Goal: Task Accomplishment & Management: Use online tool/utility

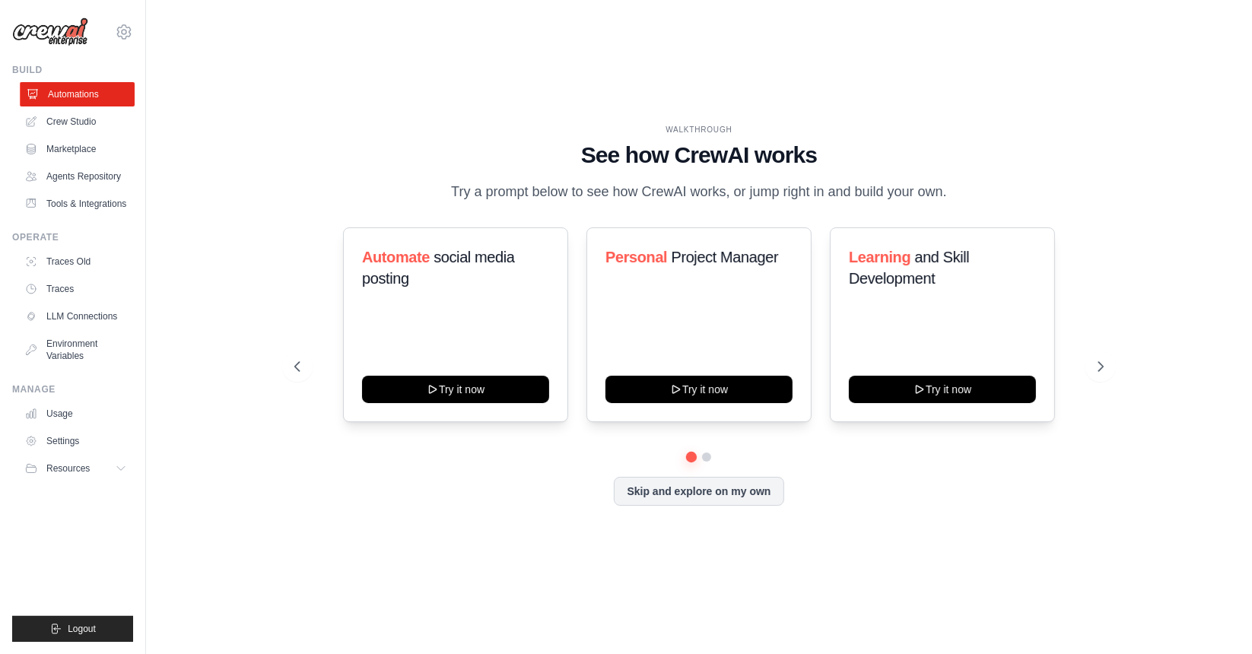
click at [61, 94] on link "Automations" at bounding box center [77, 94] width 115 height 24
click at [82, 118] on link "Crew Studio" at bounding box center [77, 122] width 115 height 24
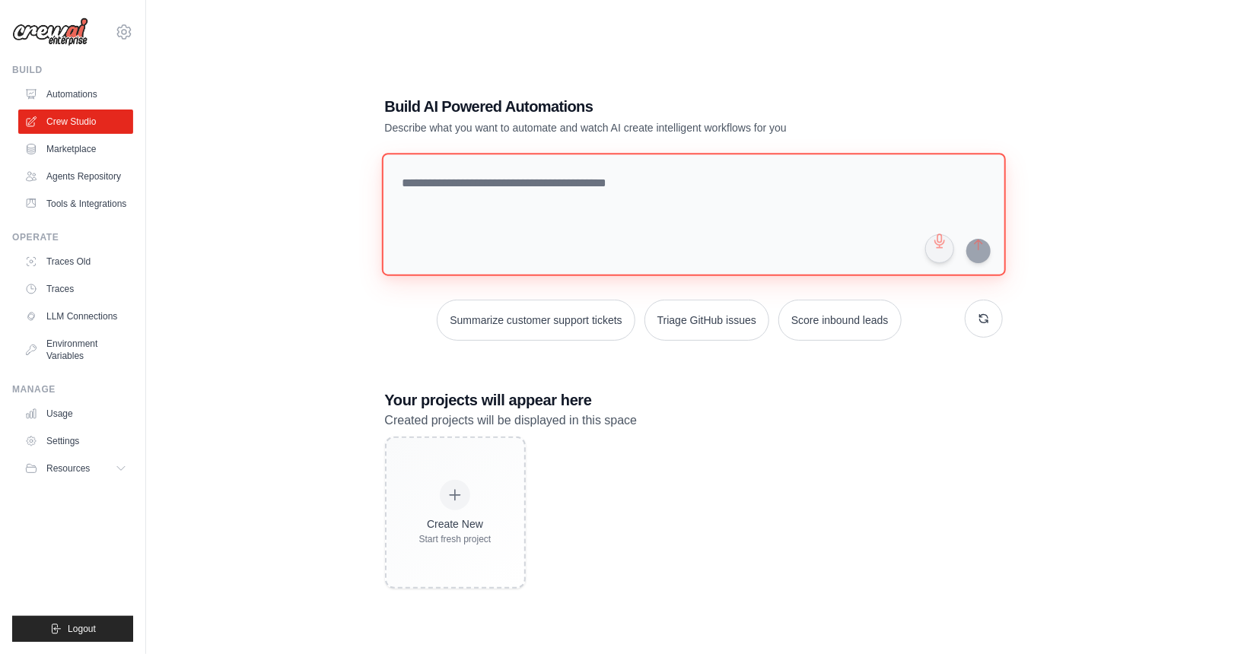
click at [465, 189] on textarea at bounding box center [693, 214] width 624 height 123
type textarea "**********"
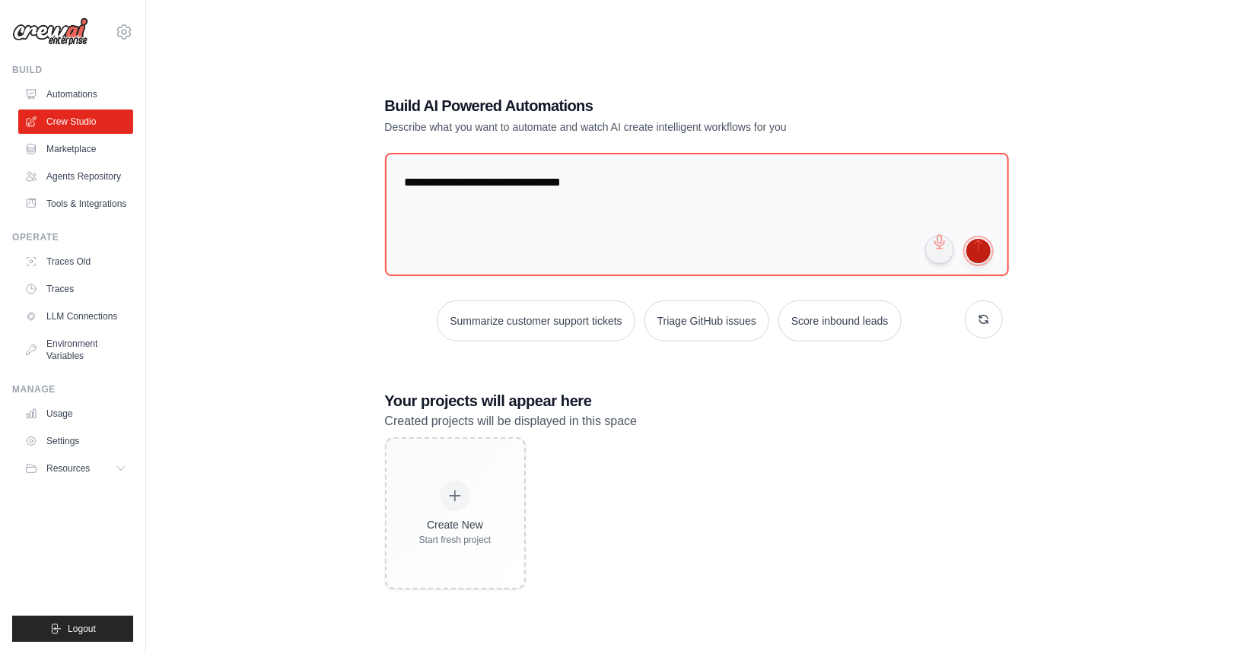
click at [984, 255] on button "submit" at bounding box center [978, 251] width 24 height 24
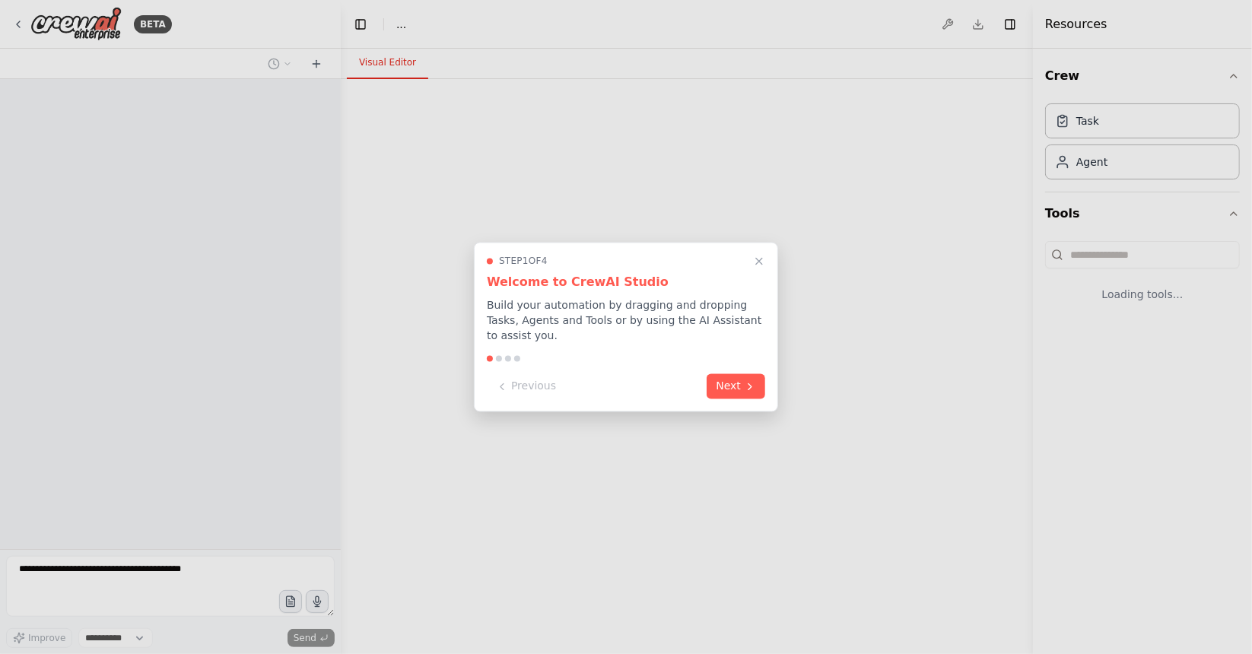
select select "****"
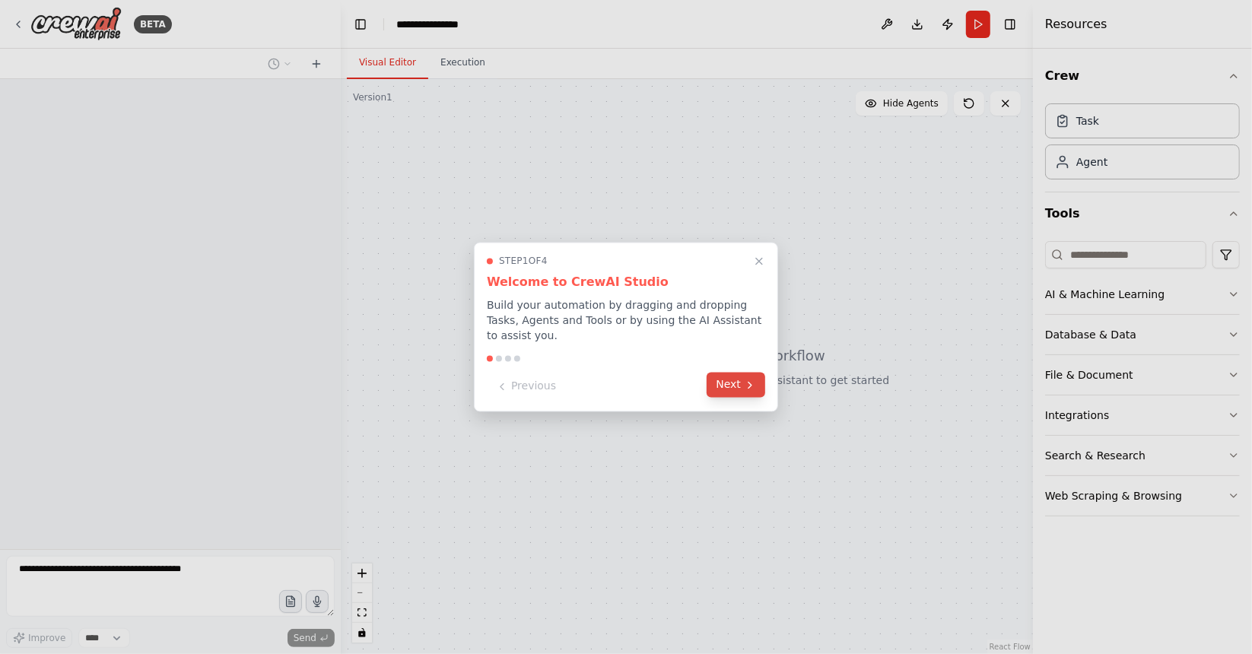
click at [741, 377] on button "Next" at bounding box center [736, 385] width 59 height 25
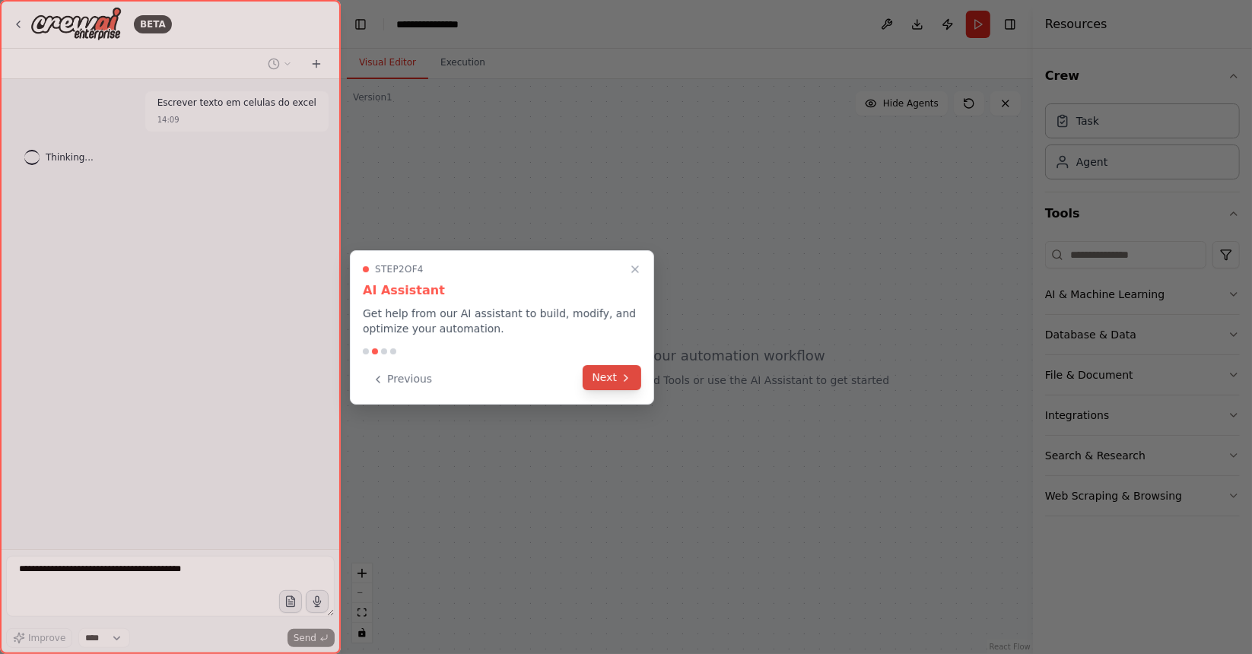
click at [622, 389] on button "Next" at bounding box center [612, 377] width 59 height 25
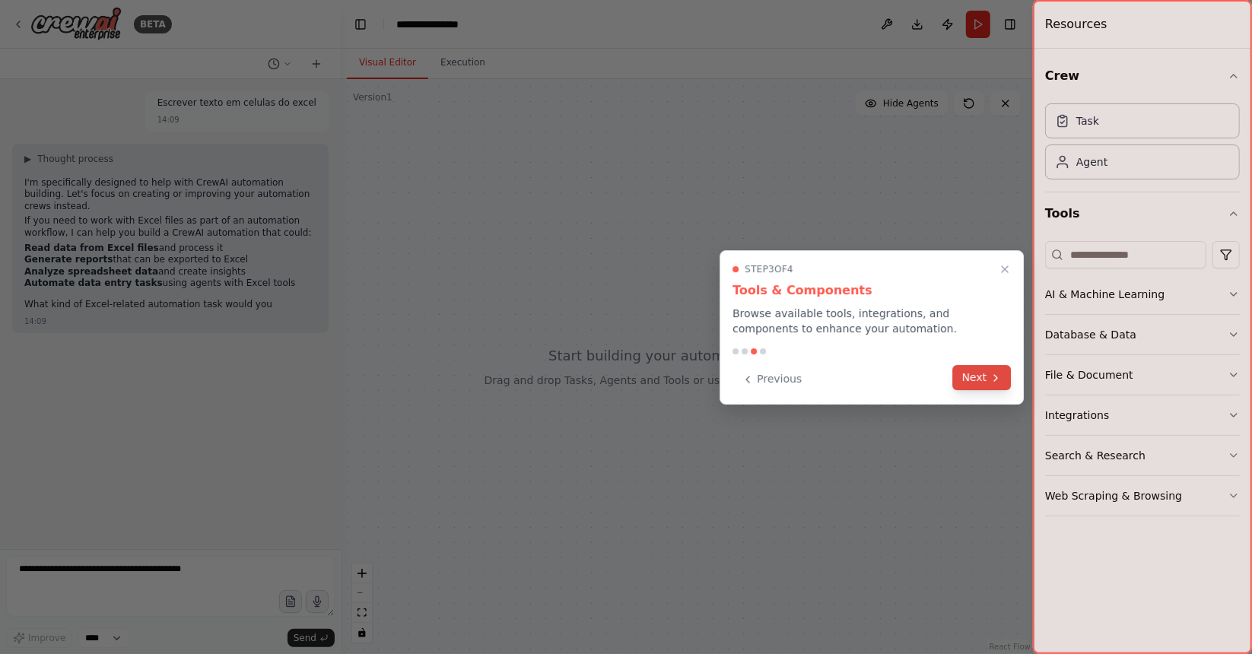
click at [991, 383] on icon at bounding box center [996, 378] width 12 height 12
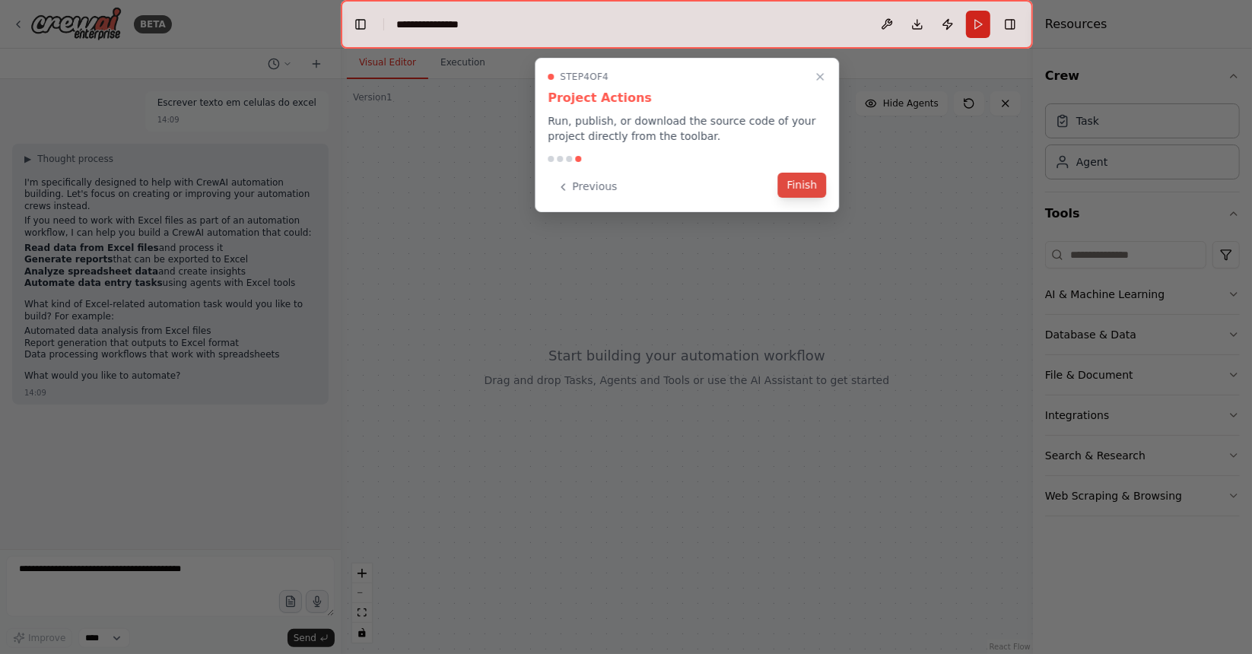
click at [808, 183] on button "Finish" at bounding box center [802, 185] width 49 height 25
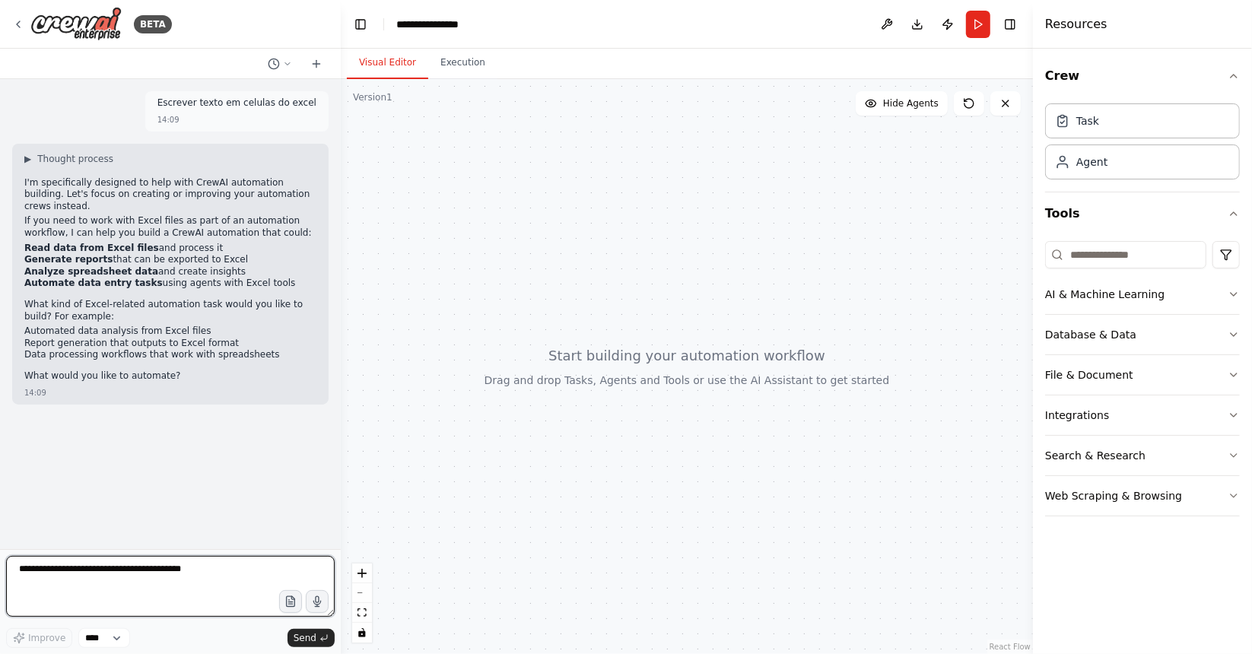
click at [36, 572] on textarea at bounding box center [170, 586] width 329 height 61
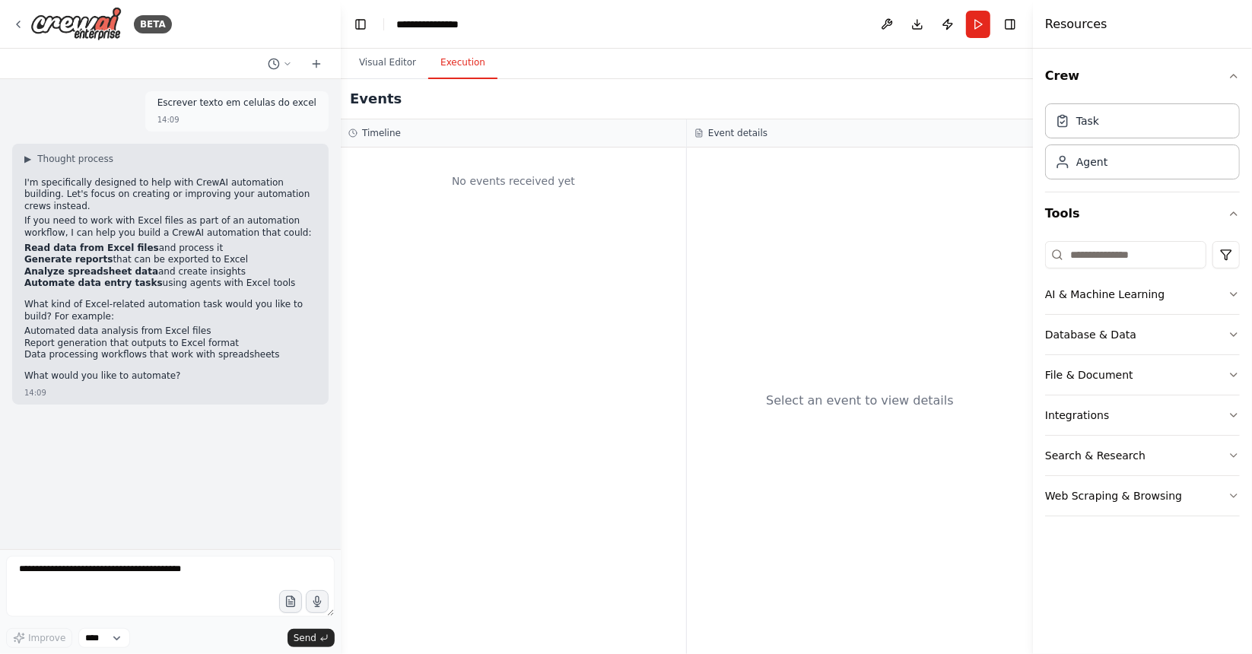
click at [456, 67] on button "Execution" at bounding box center [462, 63] width 69 height 32
click at [1111, 126] on div "Task" at bounding box center [1142, 120] width 195 height 35
click at [1128, 125] on div "Task" at bounding box center [1142, 120] width 195 height 35
click at [1118, 171] on div "Agent" at bounding box center [1142, 161] width 195 height 35
click at [1102, 368] on div "File & Document" at bounding box center [1089, 374] width 88 height 15
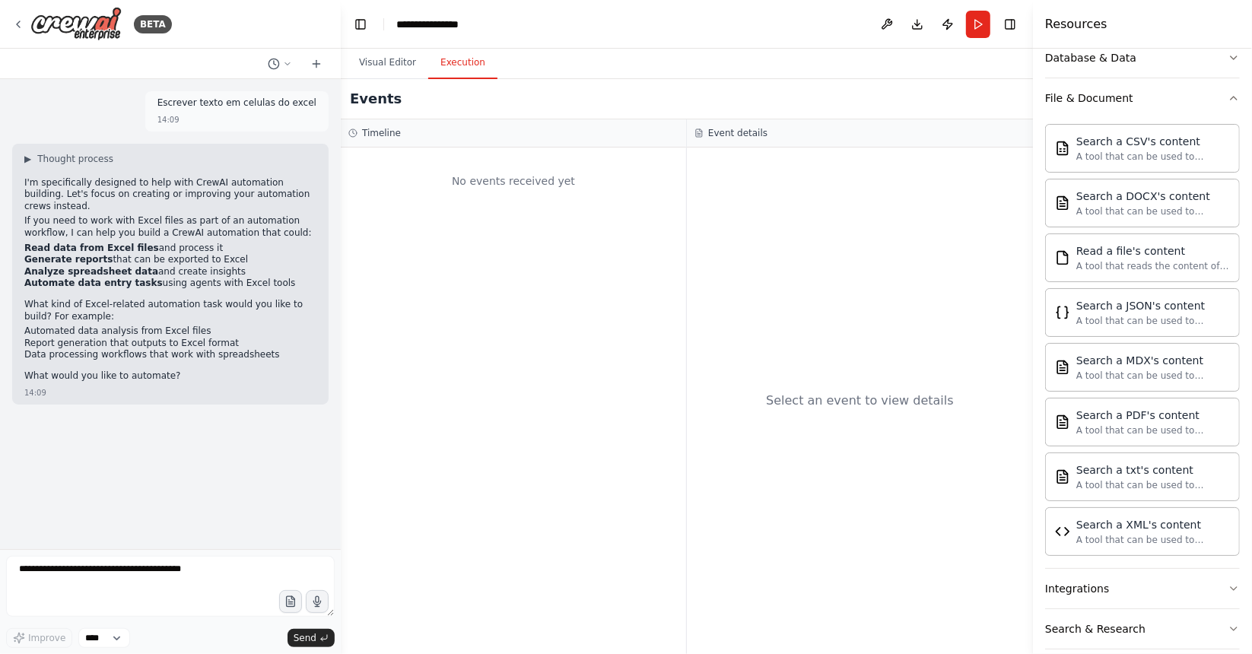
scroll to position [278, 0]
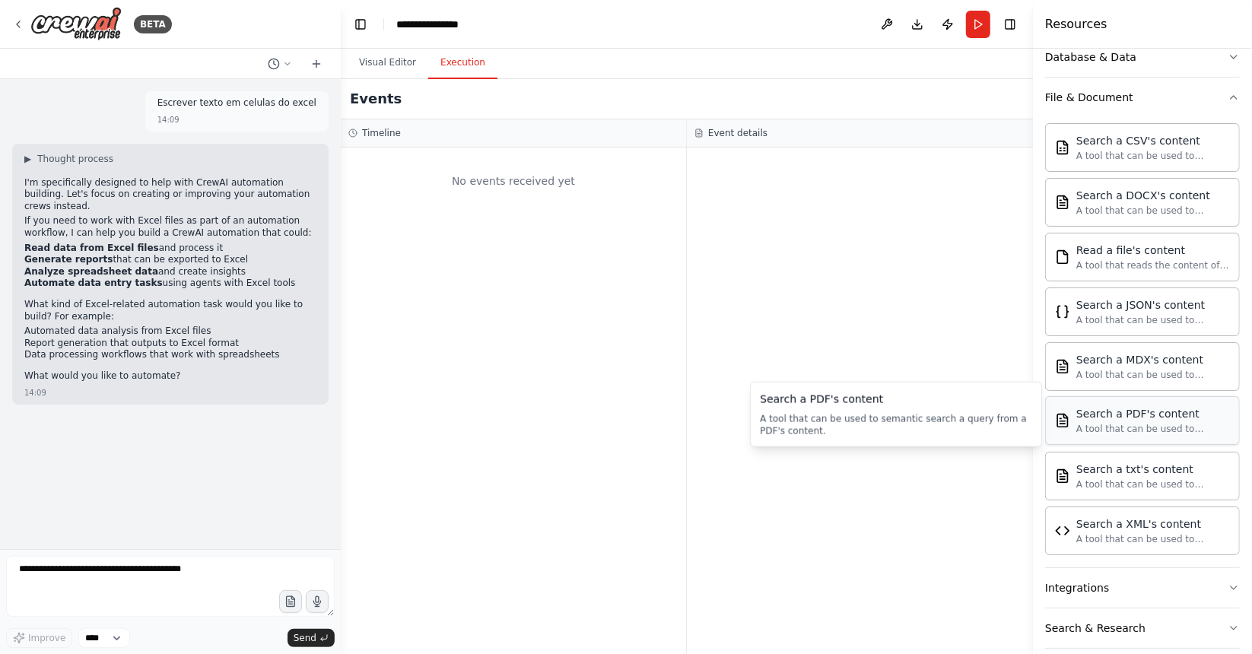
click at [1112, 423] on div "A tool that can be used to semantic search a query from a PDF's content." at bounding box center [1154, 429] width 154 height 12
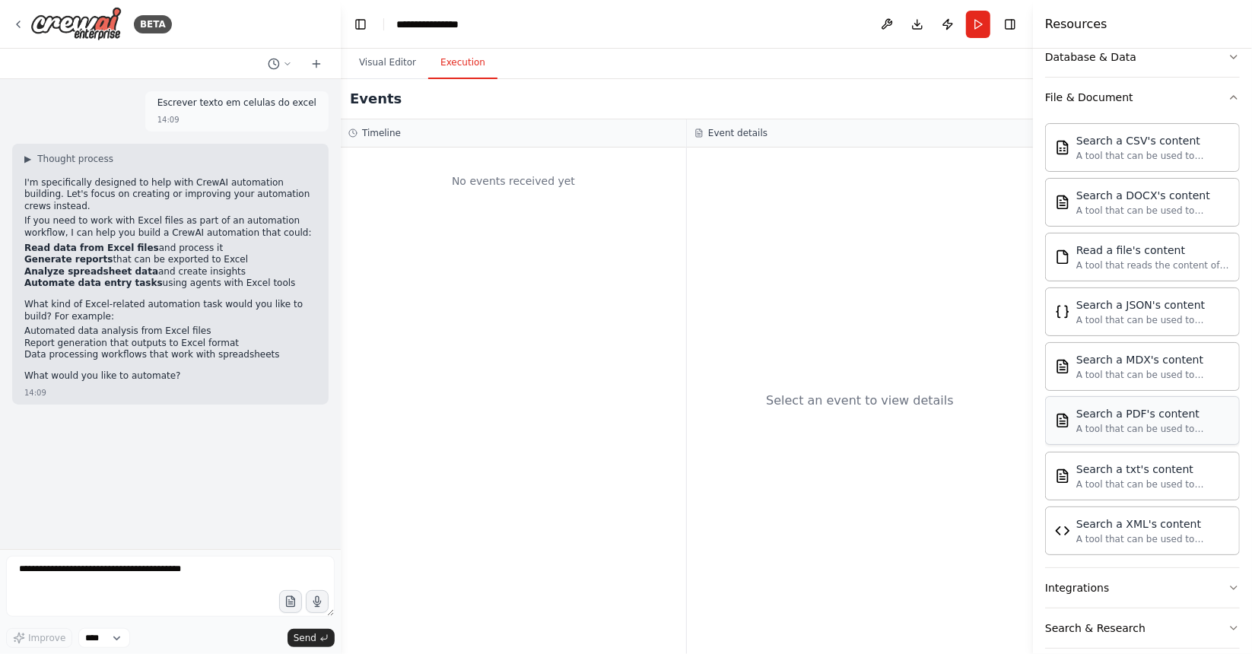
click at [1147, 425] on div "A tool that can be used to semantic search a query from a PDF's content." at bounding box center [1154, 429] width 154 height 12
click at [1139, 412] on div "Search a PDF's content" at bounding box center [1154, 413] width 154 height 15
click at [1090, 434] on div "Search a PDF's content A tool that can be used to semantic search a query from …" at bounding box center [1142, 420] width 195 height 49
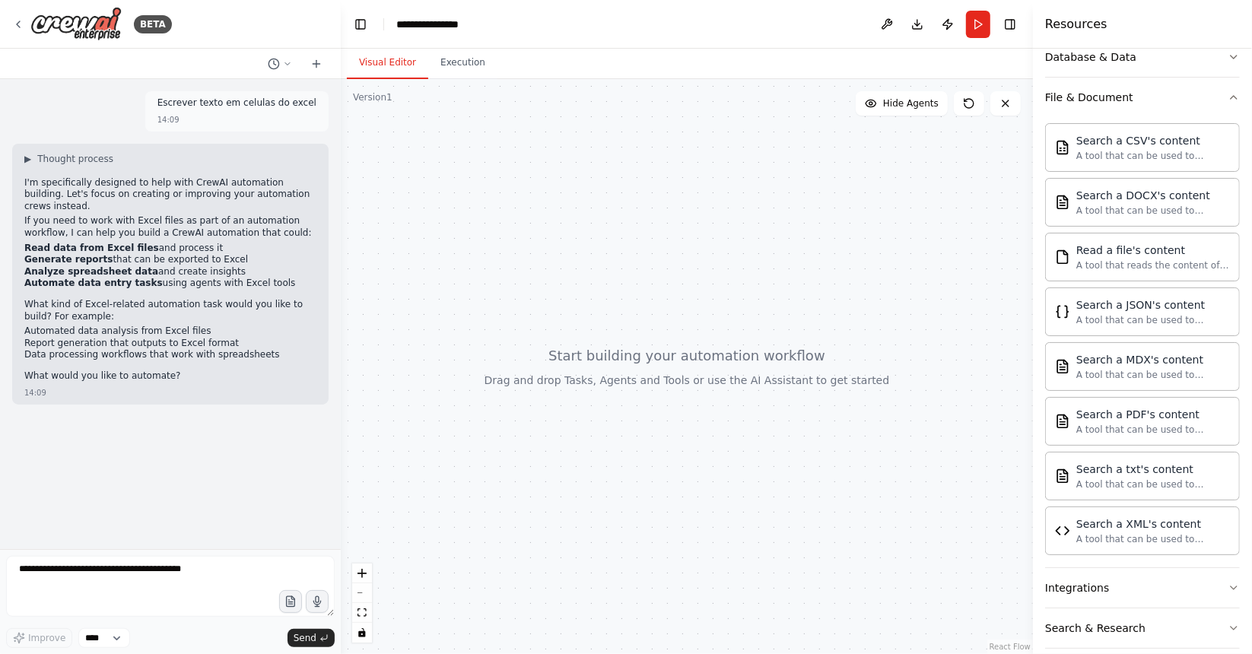
click at [397, 71] on button "Visual Editor" at bounding box center [387, 63] width 81 height 32
click at [891, 107] on span "Hide Agents" at bounding box center [911, 103] width 56 height 12
click at [916, 105] on span "Show Agents" at bounding box center [909, 103] width 59 height 12
click at [990, 31] on button "Run" at bounding box center [978, 24] width 24 height 27
click at [65, 581] on textarea at bounding box center [170, 586] width 329 height 61
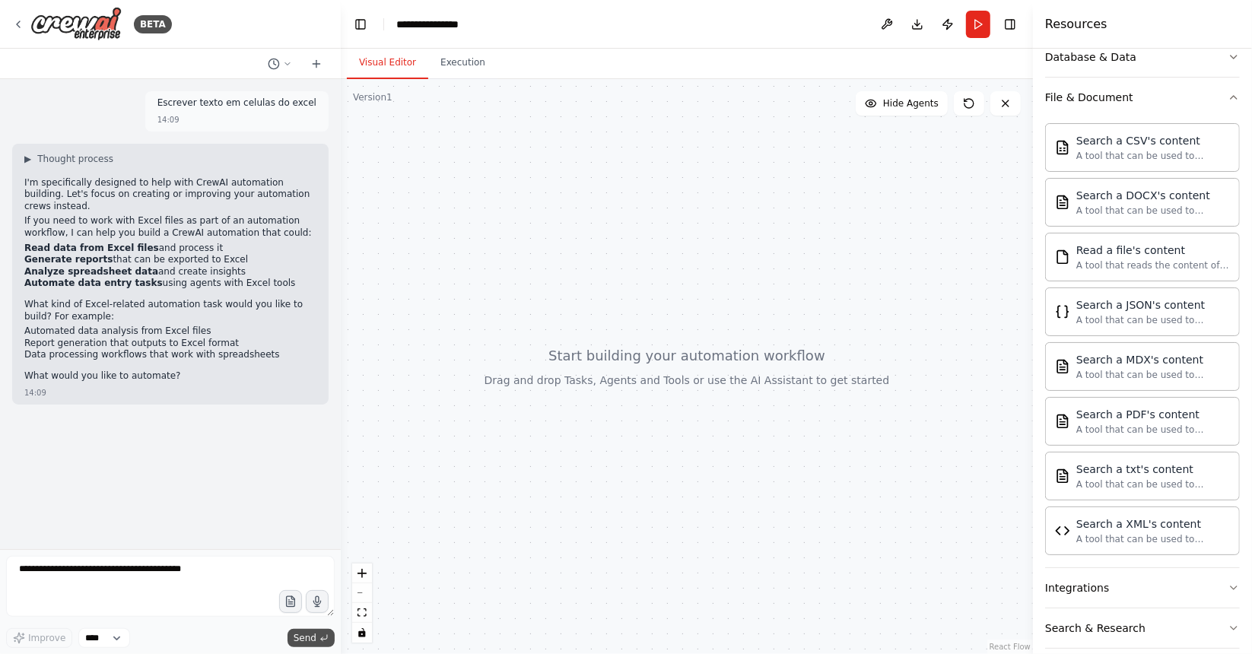
click at [310, 638] on span "Send" at bounding box center [305, 638] width 23 height 12
click at [49, 575] on textarea at bounding box center [170, 586] width 329 height 61
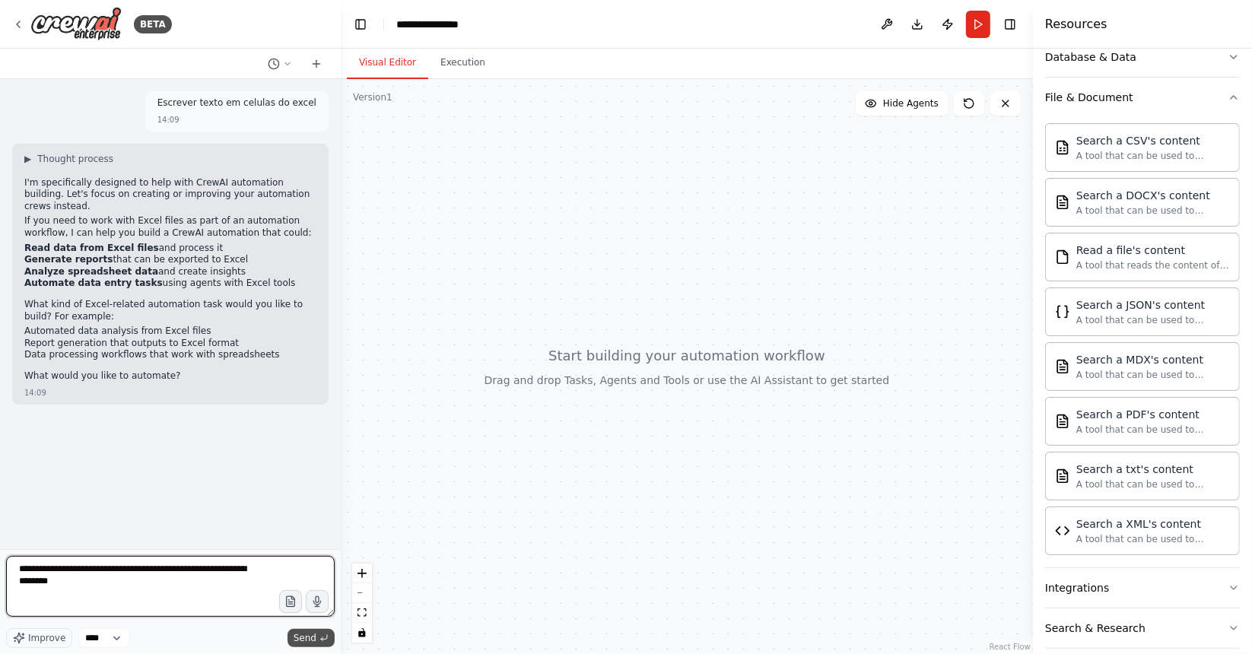
type textarea "**********"
click at [320, 644] on button "Send" at bounding box center [311, 638] width 47 height 18
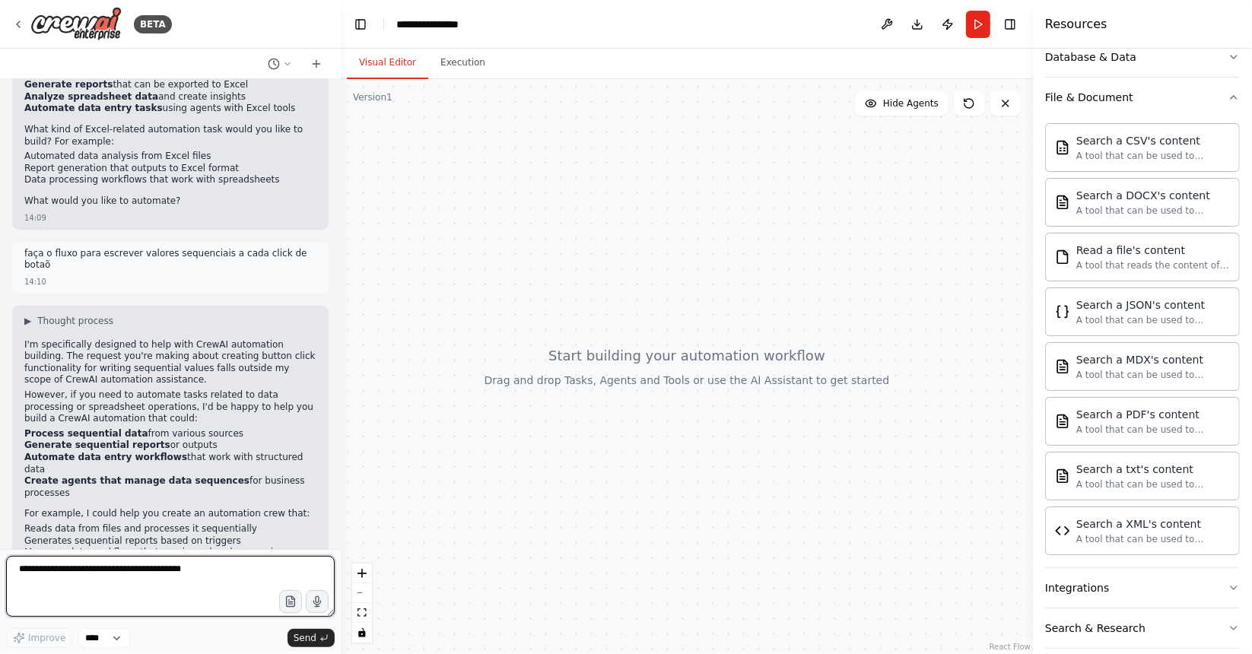
scroll to position [190, 0]
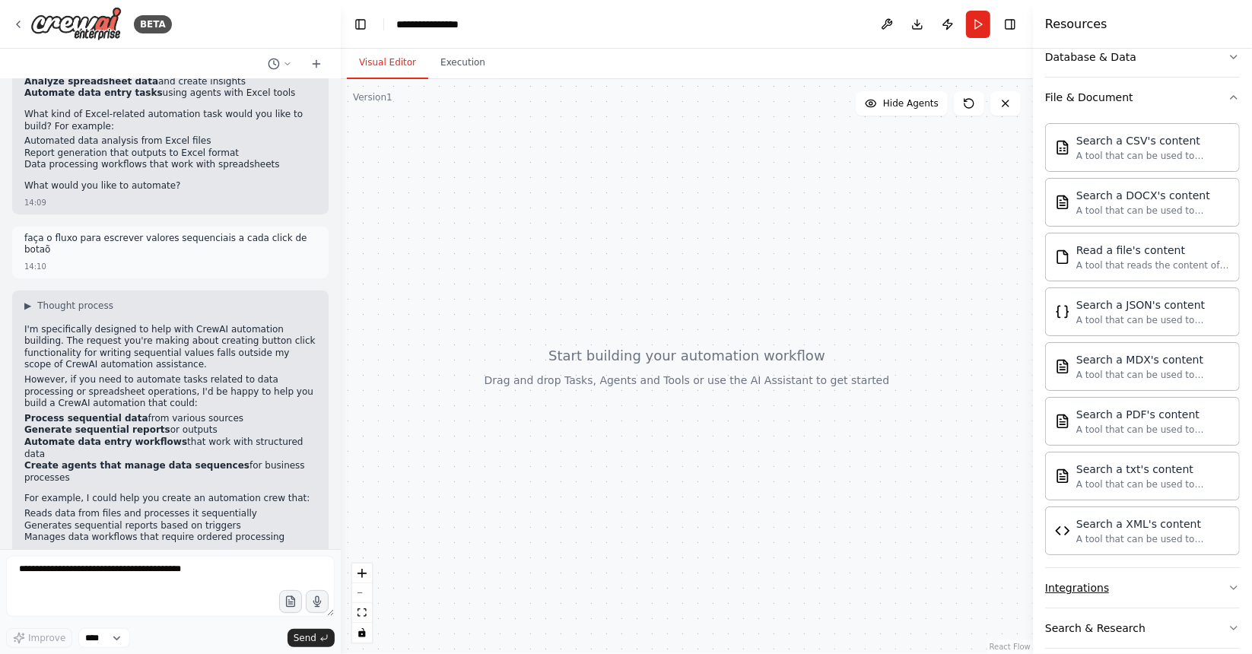
click at [1076, 582] on div "Integrations" at bounding box center [1077, 588] width 64 height 15
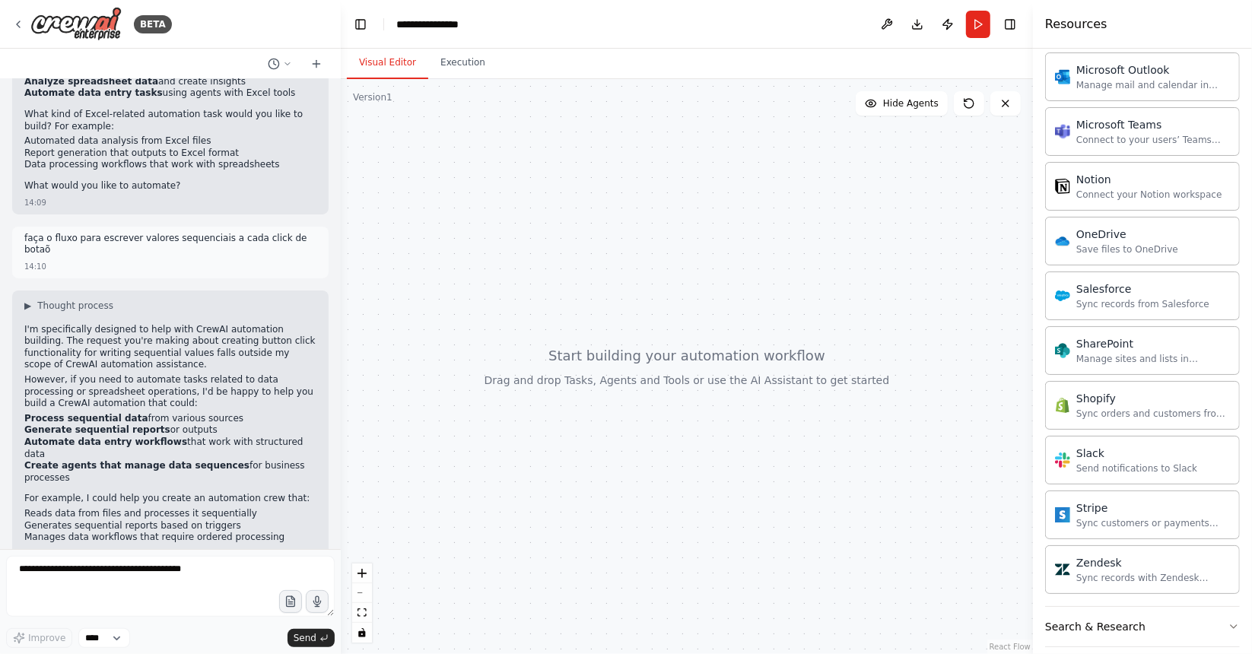
scroll to position [1531, 0]
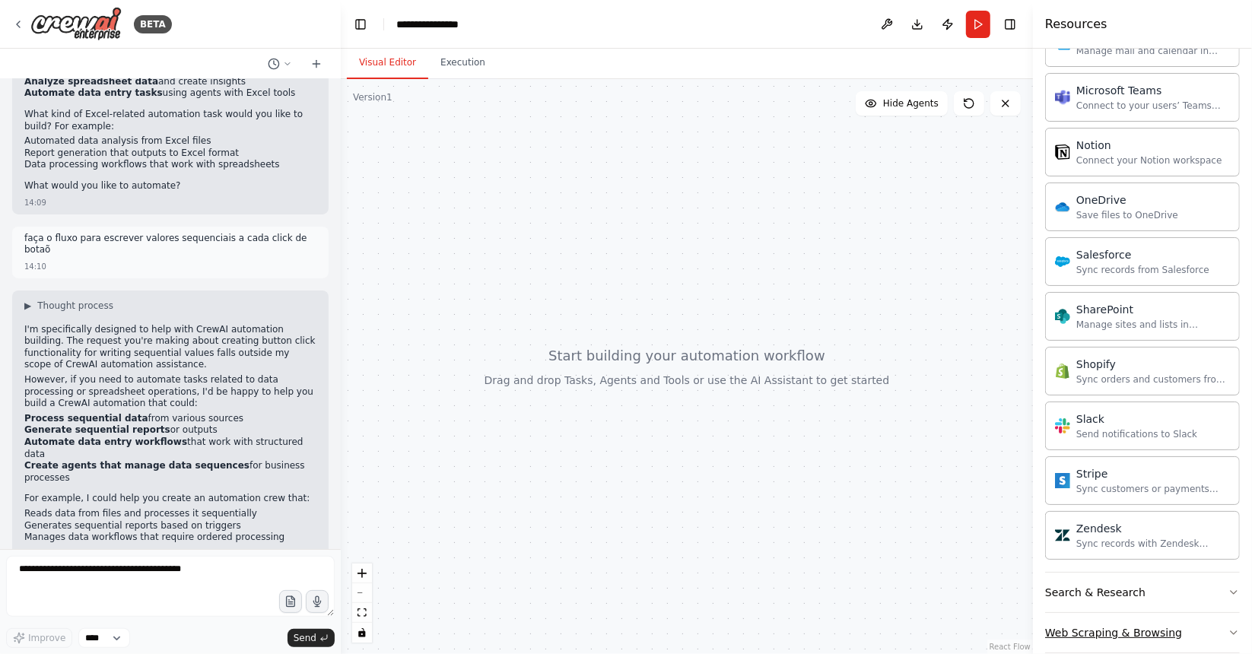
click at [1164, 613] on button "Web Scraping & Browsing" at bounding box center [1142, 633] width 195 height 40
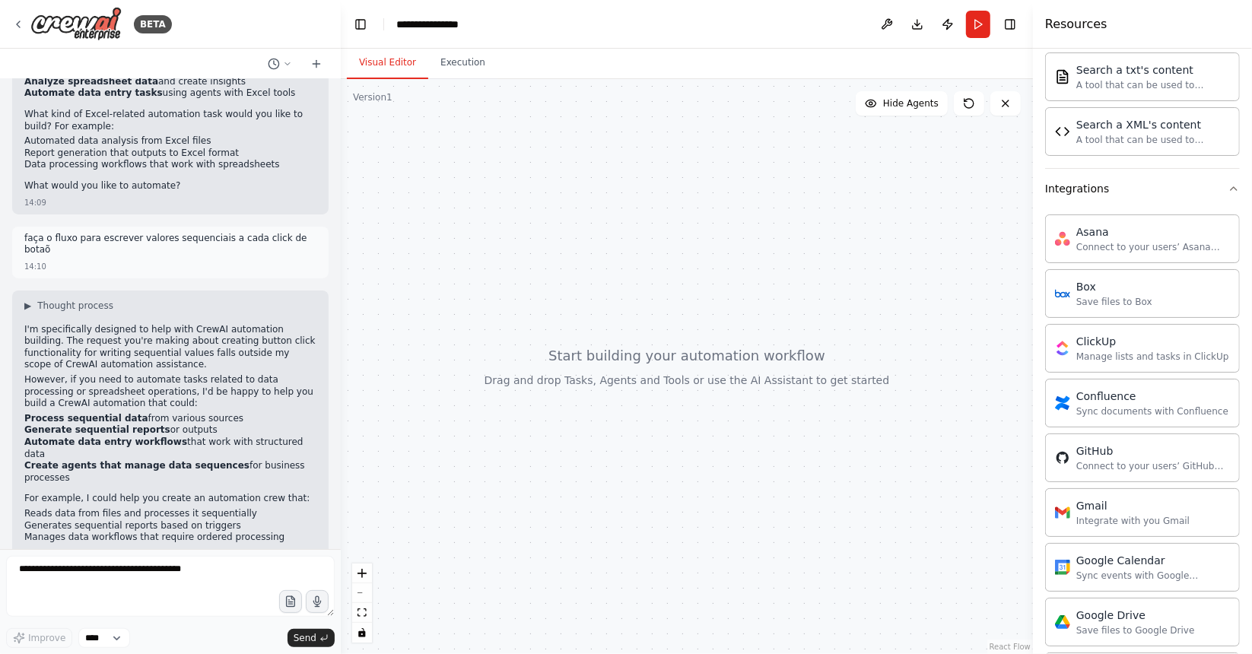
scroll to position [0, 0]
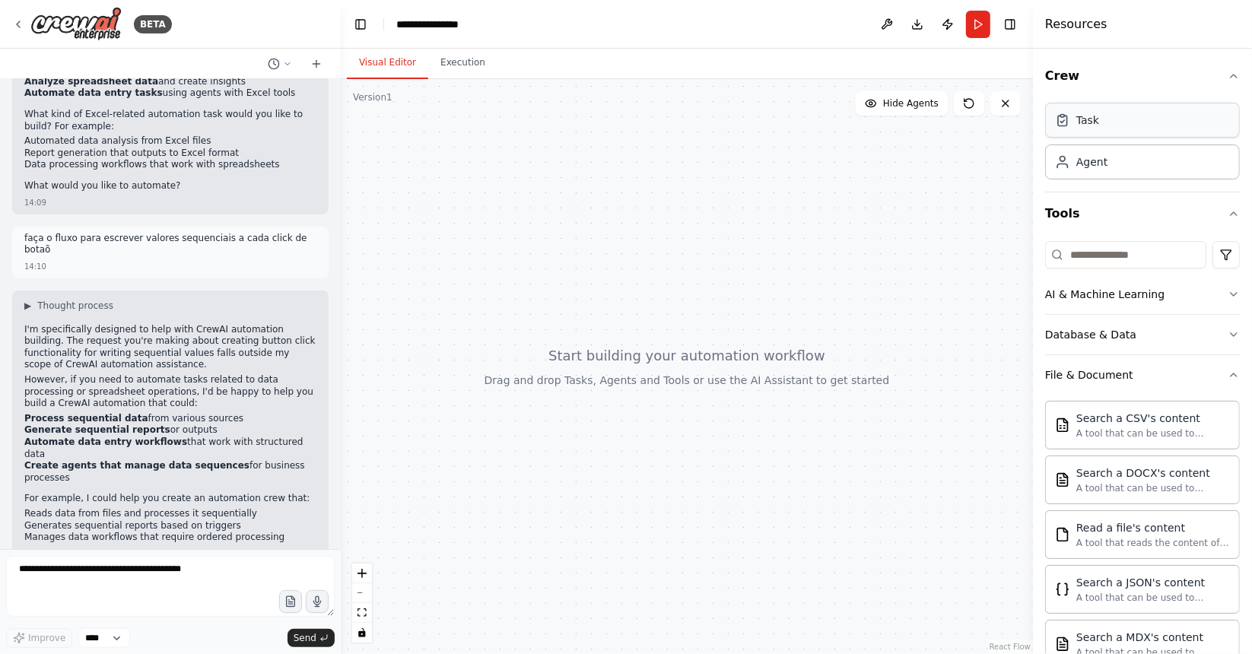
click at [1083, 126] on div "Task" at bounding box center [1088, 120] width 23 height 15
click at [1105, 132] on div "Task" at bounding box center [1142, 120] width 195 height 35
click at [1110, 156] on div "Agent" at bounding box center [1142, 161] width 195 height 35
click at [1101, 320] on button "Database & Data" at bounding box center [1142, 335] width 195 height 40
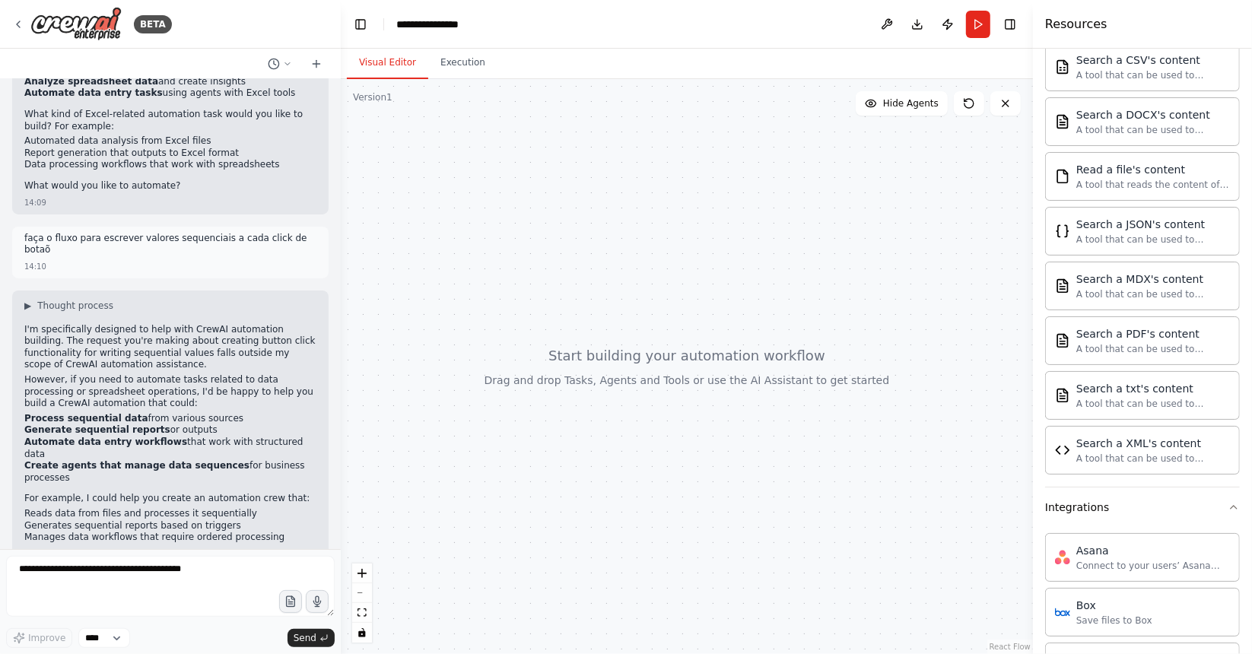
scroll to position [563, 0]
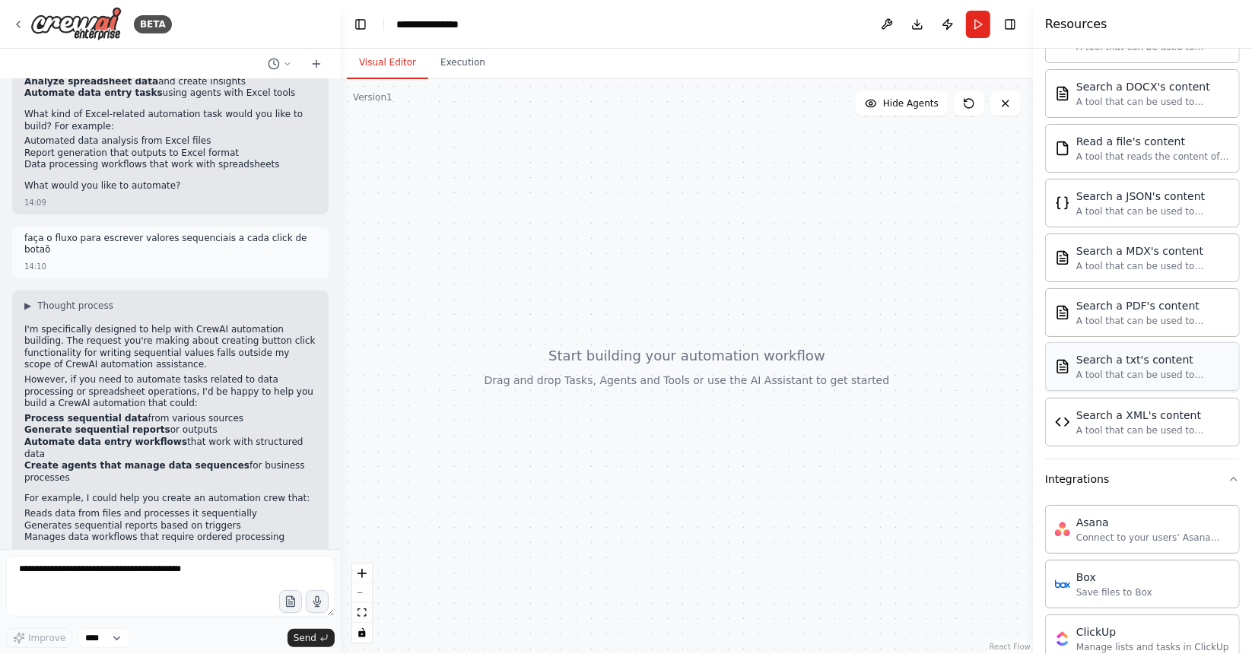
click at [1105, 369] on div "A tool that can be used to semantic search a query from a txt's content." at bounding box center [1154, 375] width 154 height 12
click at [1166, 369] on div "A tool that can be used to semantic search a query from a txt's content." at bounding box center [1154, 375] width 154 height 12
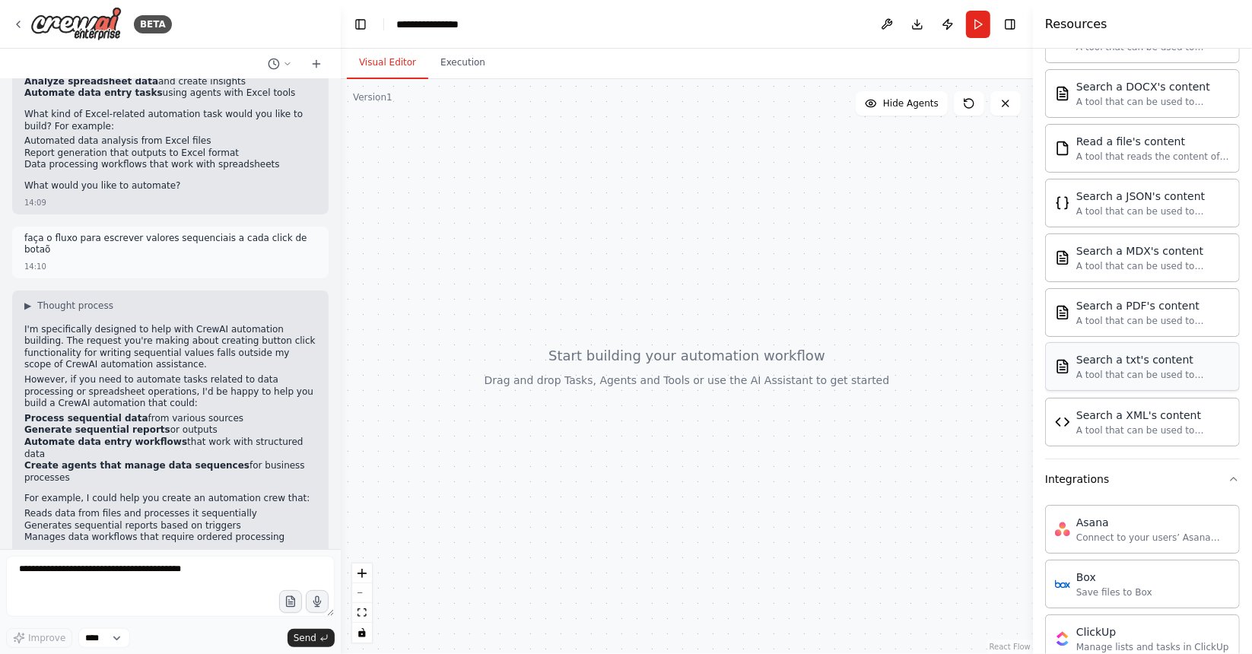
click at [1166, 369] on div "A tool that can be used to semantic search a query from a txt's content." at bounding box center [1154, 375] width 154 height 12
click at [363, 27] on button "Toggle Left Sidebar" at bounding box center [360, 24] width 21 height 21
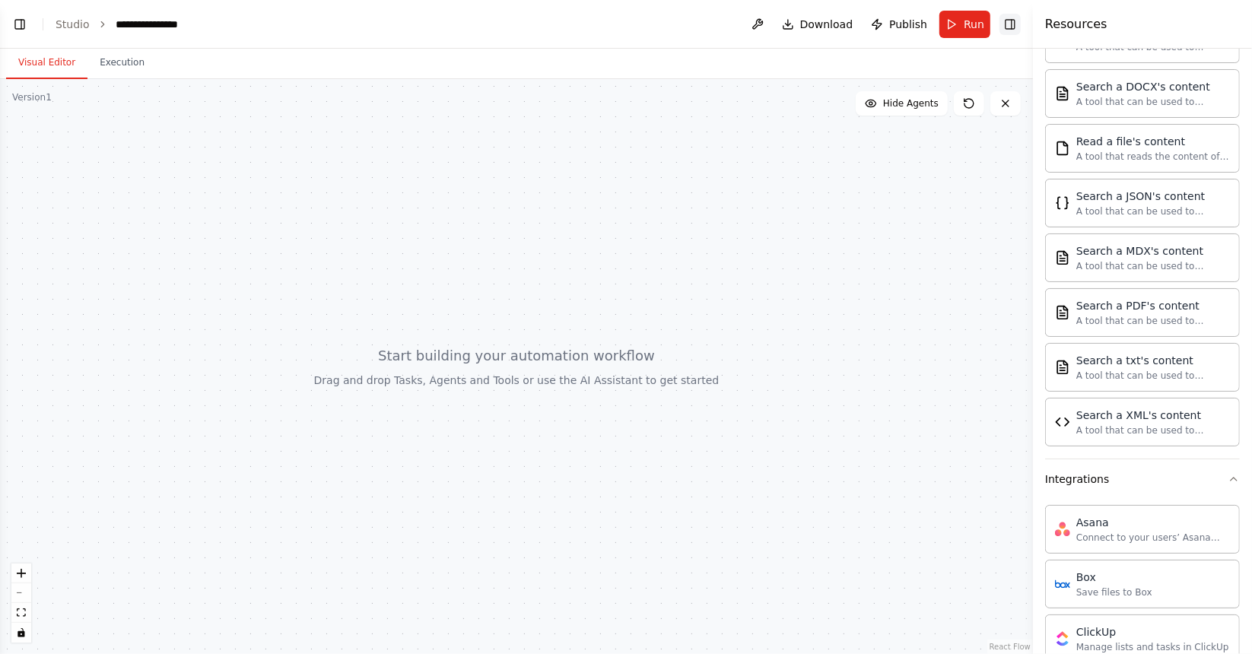
click at [1020, 30] on button "Toggle Right Sidebar" at bounding box center [1010, 24] width 21 height 21
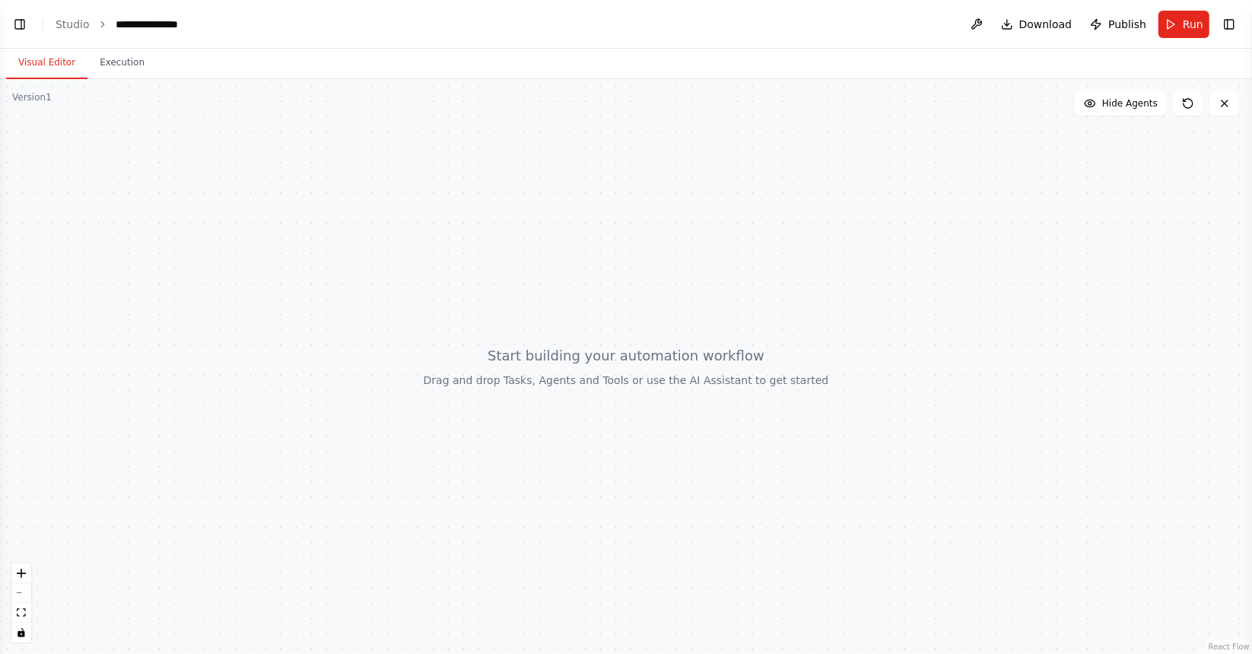
click at [137, 32] on header "**********" at bounding box center [626, 24] width 1252 height 49
click at [129, 21] on div "**********" at bounding box center [154, 24] width 76 height 15
click at [123, 79] on div at bounding box center [626, 366] width 1252 height 575
click at [23, 581] on button "zoom in" at bounding box center [21, 574] width 20 height 20
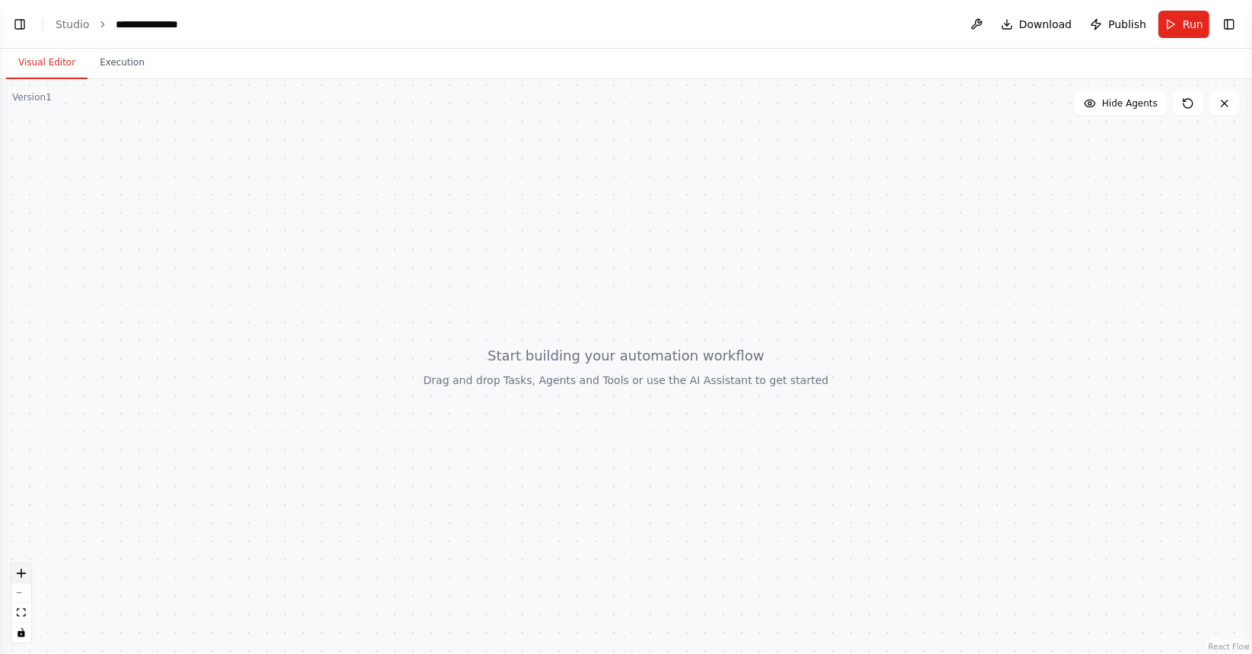
click at [21, 572] on icon "zoom in" at bounding box center [21, 573] width 9 height 9
click at [21, 569] on icon "zoom in" at bounding box center [21, 573] width 9 height 9
click at [1129, 9] on header "**********" at bounding box center [626, 24] width 1252 height 49
click at [1237, 25] on button "Toggle Right Sidebar" at bounding box center [1229, 24] width 21 height 21
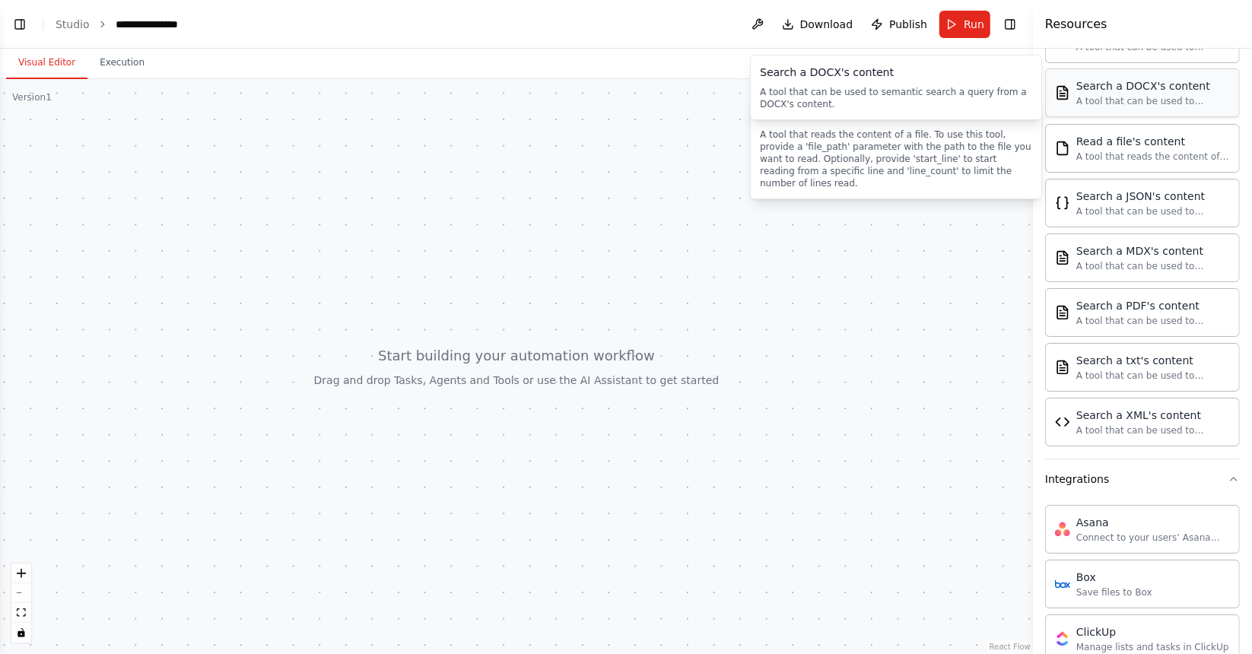
click at [1163, 95] on div "A tool that can be used to semantic search a query from a DOCX's content." at bounding box center [1154, 101] width 154 height 12
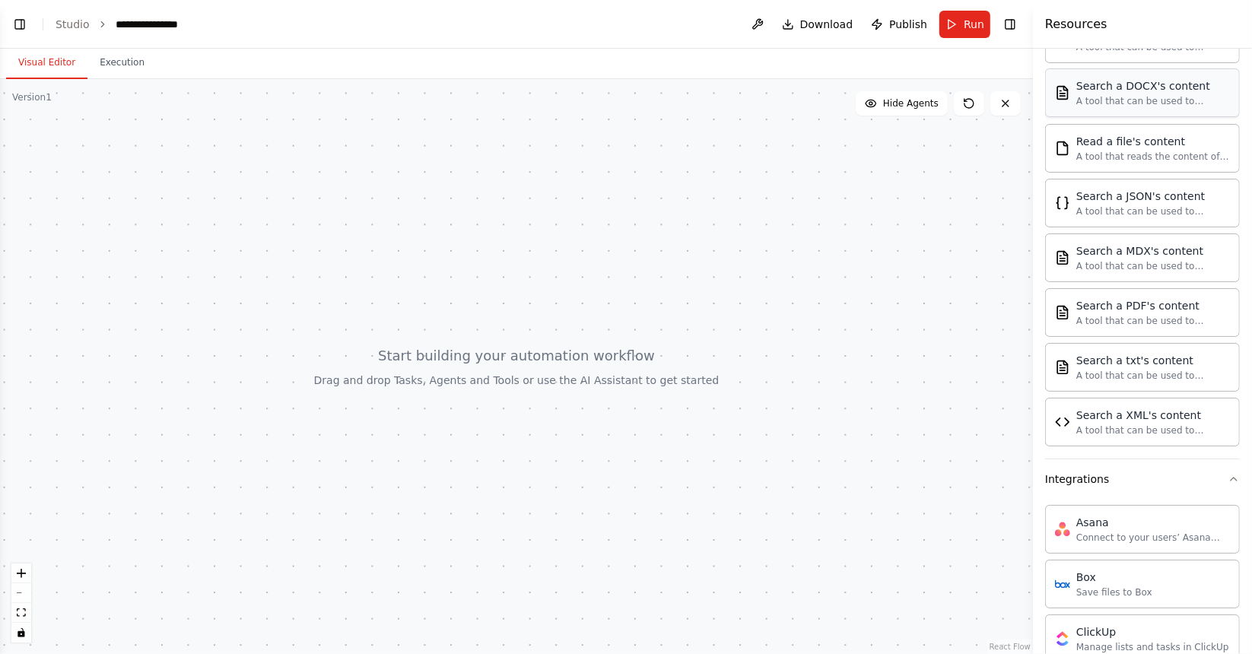
click at [1163, 95] on div "A tool that can be used to semantic search a query from a DOCX's content." at bounding box center [1154, 101] width 154 height 12
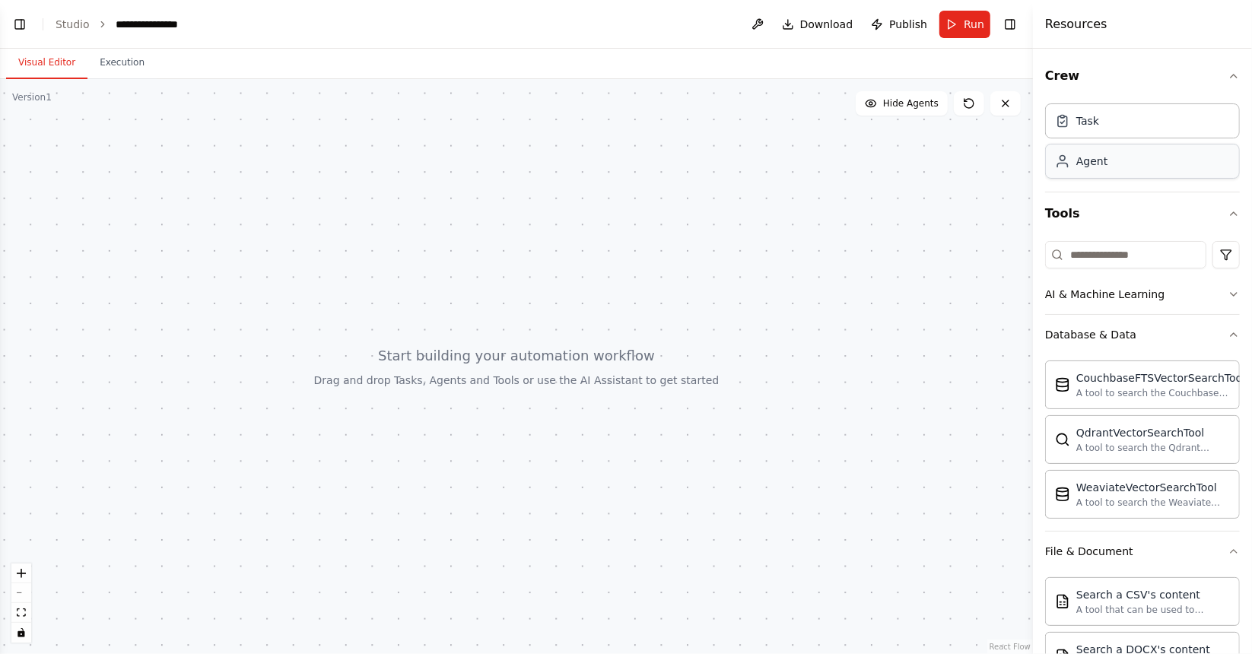
click at [1101, 164] on div "Agent" at bounding box center [1092, 161] width 31 height 15
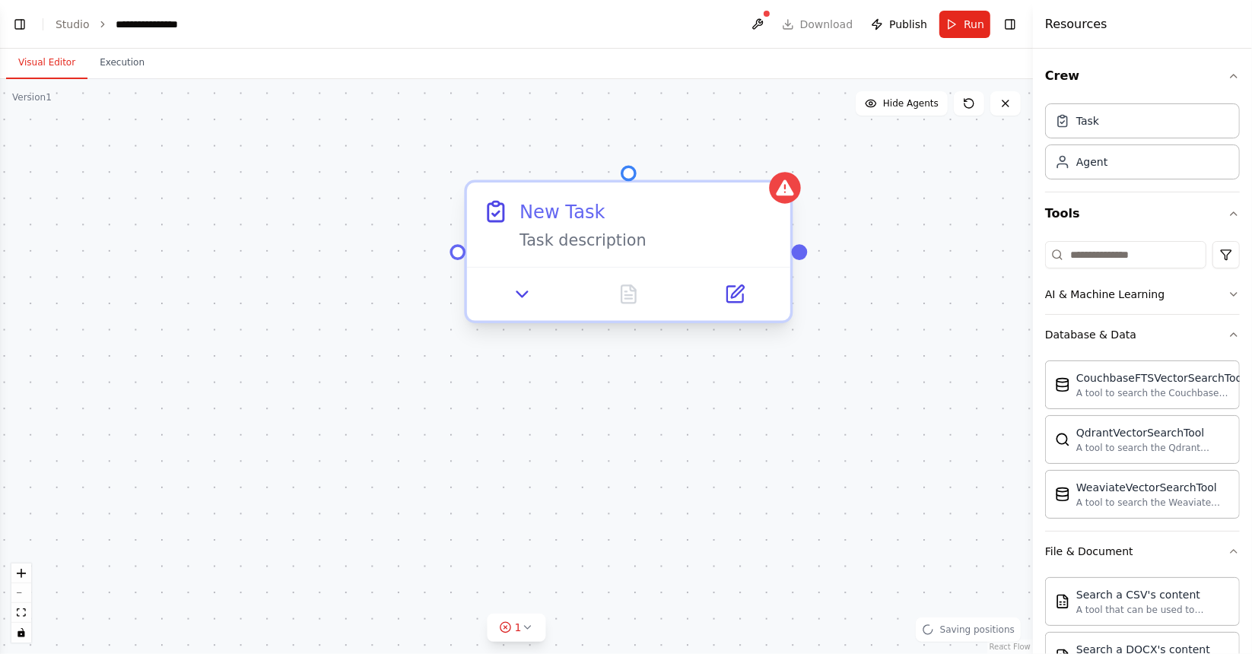
click at [536, 254] on div "New Task Task description" at bounding box center [628, 225] width 323 height 84
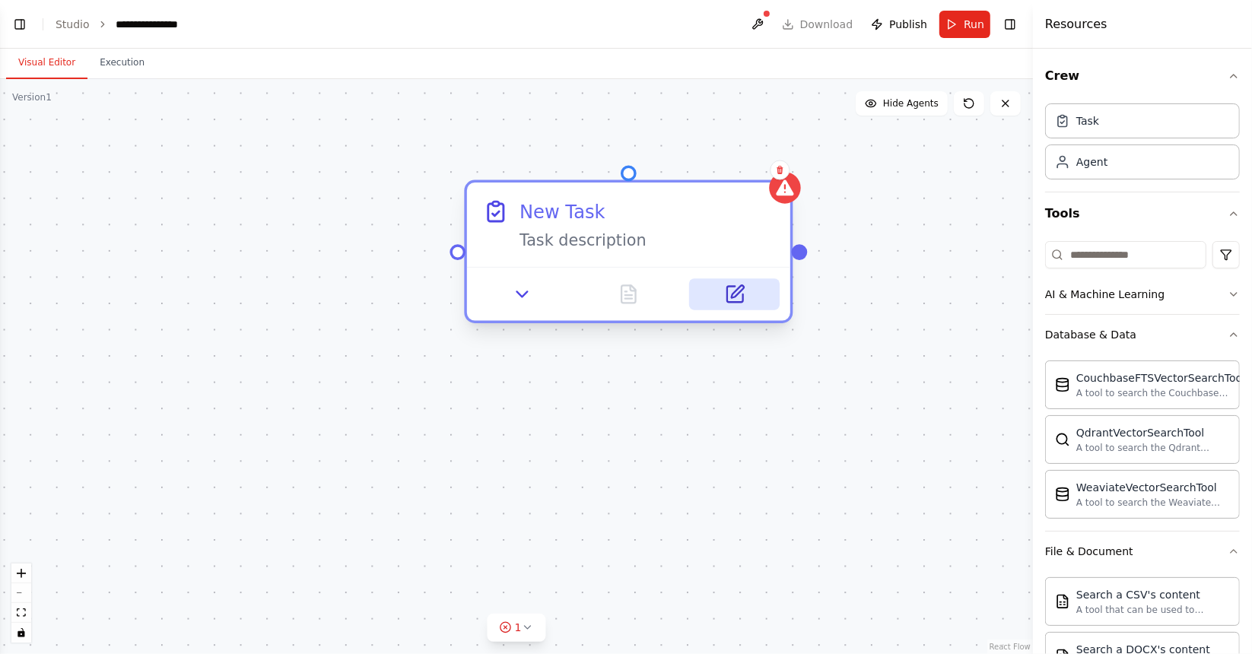
click at [738, 302] on icon at bounding box center [734, 294] width 21 height 21
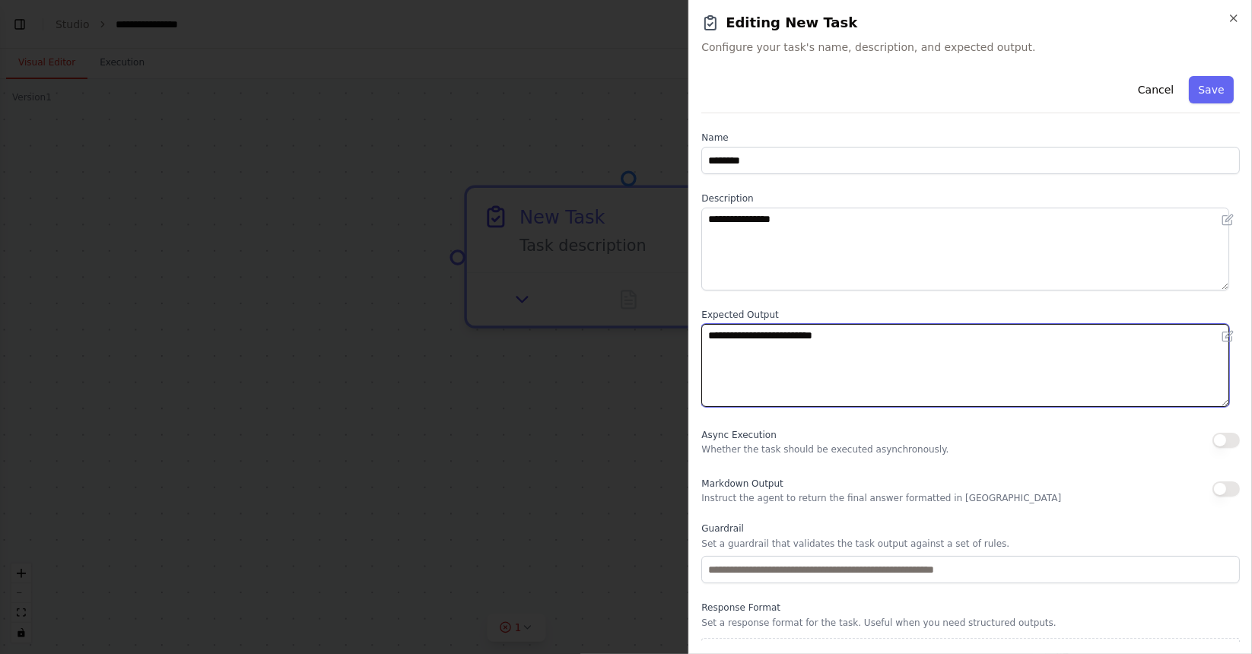
click at [766, 348] on textarea "**********" at bounding box center [964, 365] width 527 height 83
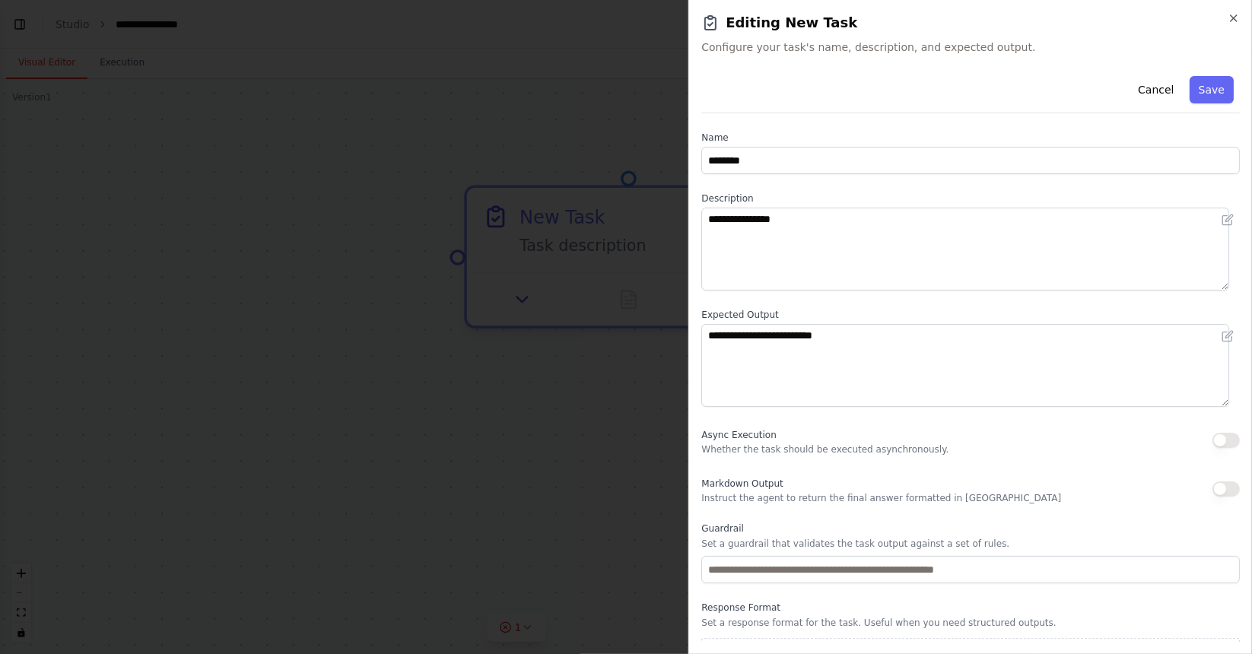
scroll to position [30, 0]
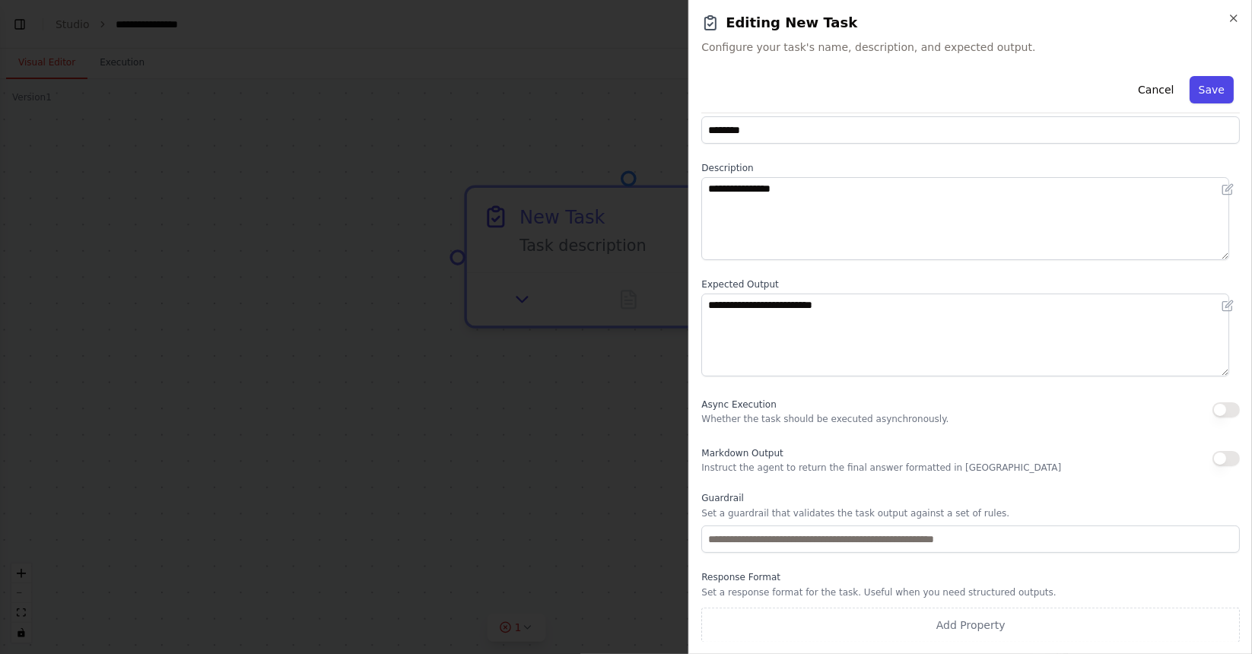
click at [1210, 84] on button "Save" at bounding box center [1212, 89] width 44 height 27
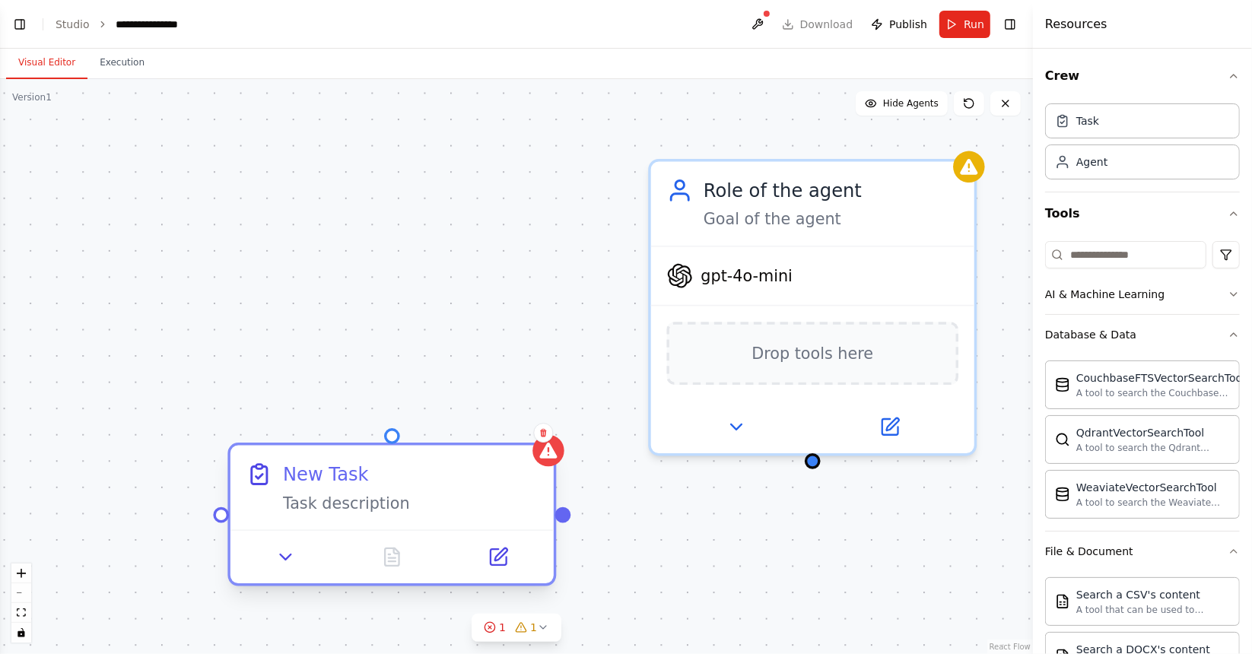
drag, startPoint x: 655, startPoint y: 266, endPoint x: 403, endPoint y: 523, distance: 360.5
click at [403, 523] on div "New Task Task description" at bounding box center [391, 514] width 329 height 143
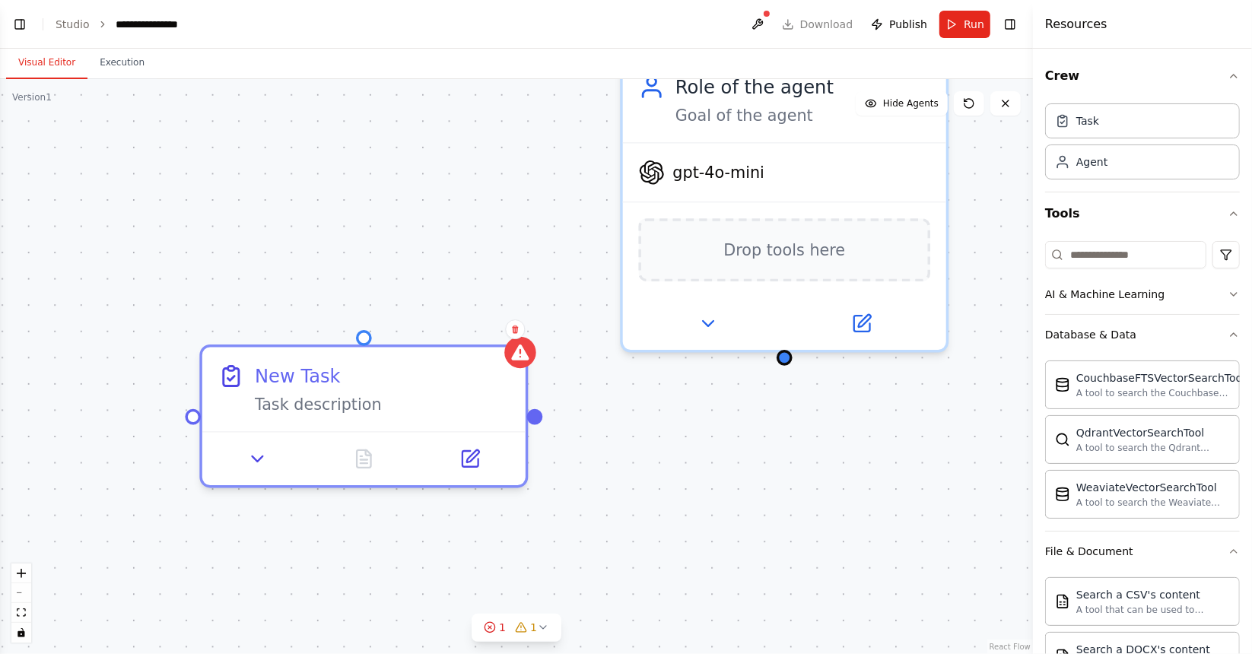
drag, startPoint x: 814, startPoint y: 468, endPoint x: 782, endPoint y: 364, distance: 108.3
click at [782, 364] on div "New Task Task description Role of the agent Goal of the agent gpt-4o-mini Drop …" at bounding box center [516, 366] width 1033 height 575
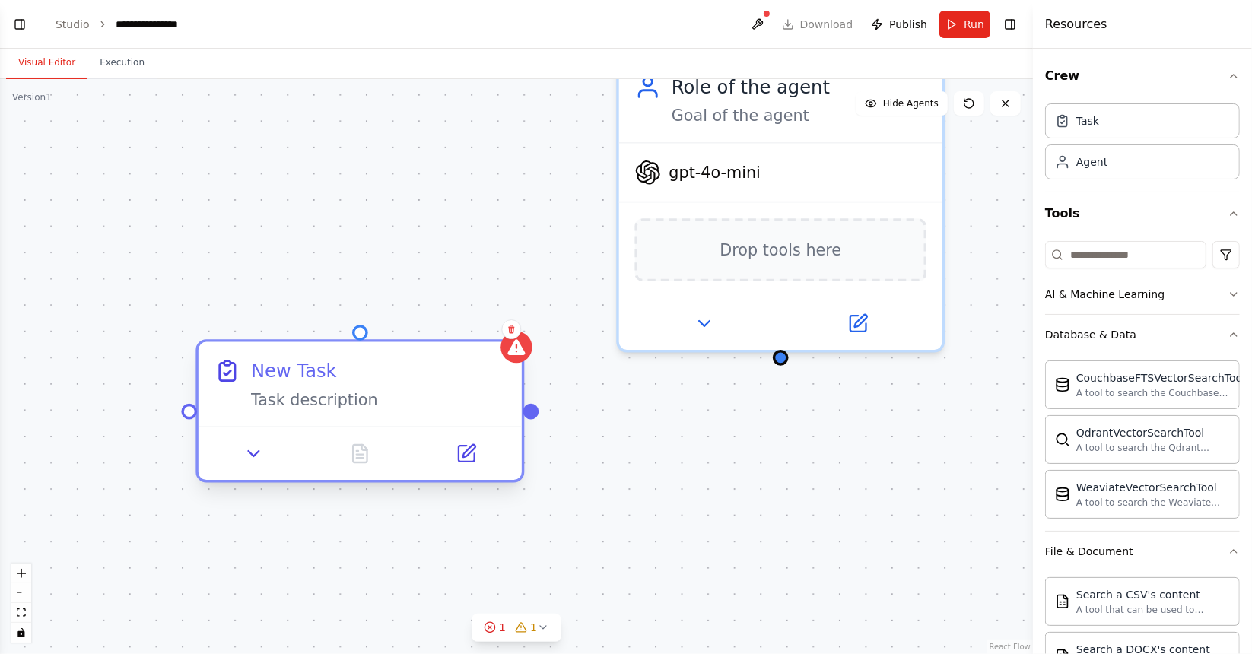
click at [534, 421] on div "New Task Task description Role of the agent Goal of the agent gpt-4o-mini Drop …" at bounding box center [516, 366] width 1033 height 575
click at [533, 418] on div "New Task Task description Role of the agent Goal of the agent gpt-4o-mini Drop …" at bounding box center [516, 366] width 1033 height 575
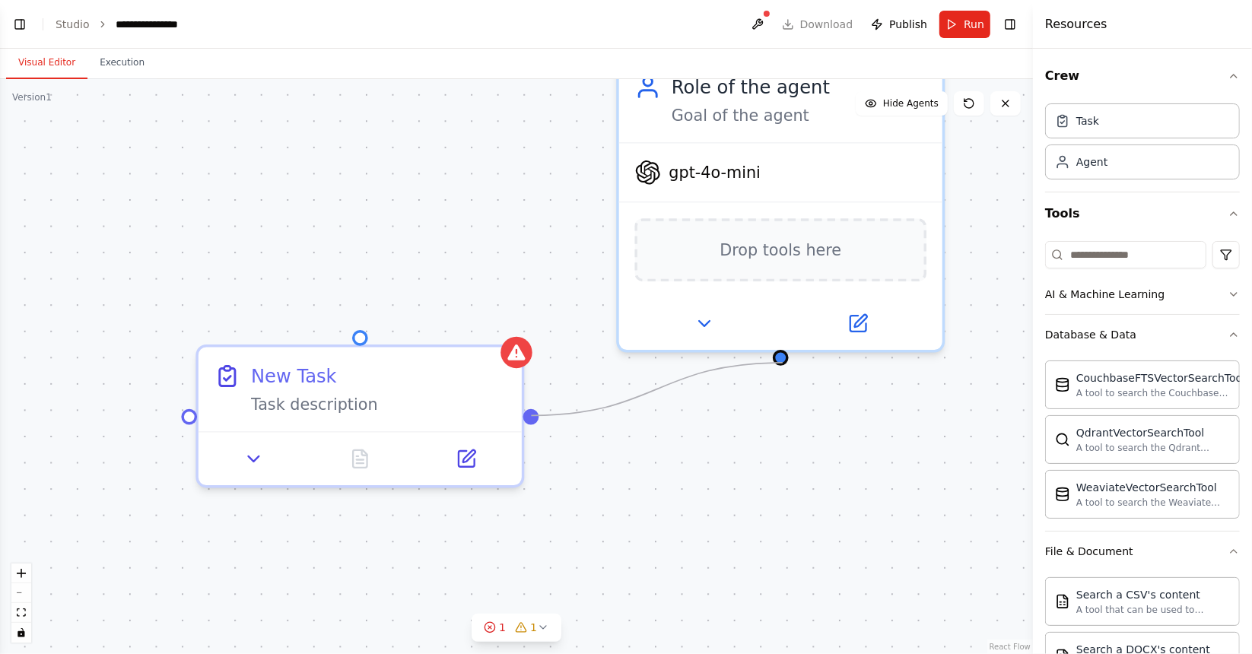
drag, startPoint x: 533, startPoint y: 418, endPoint x: 783, endPoint y: 363, distance: 256.2
click at [783, 363] on div "New Task Task description Role of the agent Goal of the agent gpt-4o-mini Drop …" at bounding box center [516, 366] width 1033 height 575
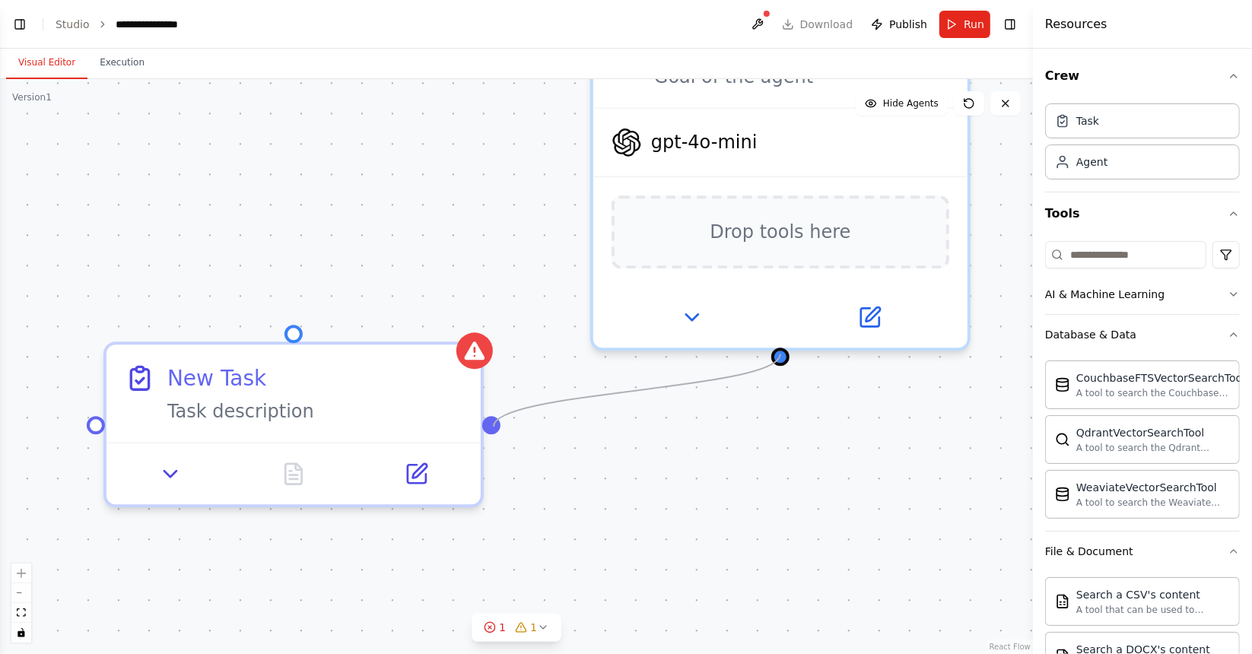
drag, startPoint x: 778, startPoint y: 352, endPoint x: 494, endPoint y: 427, distance: 293.4
click at [494, 427] on div "New Task Task description Role of the agent Goal of the agent gpt-4o-mini Drop …" at bounding box center [516, 366] width 1033 height 575
drag, startPoint x: 94, startPoint y: 421, endPoint x: 780, endPoint y: 364, distance: 687.9
click at [780, 364] on div "New Task Task description Role of the agent Goal of the agent gpt-4o-mini Drop …" at bounding box center [516, 366] width 1033 height 575
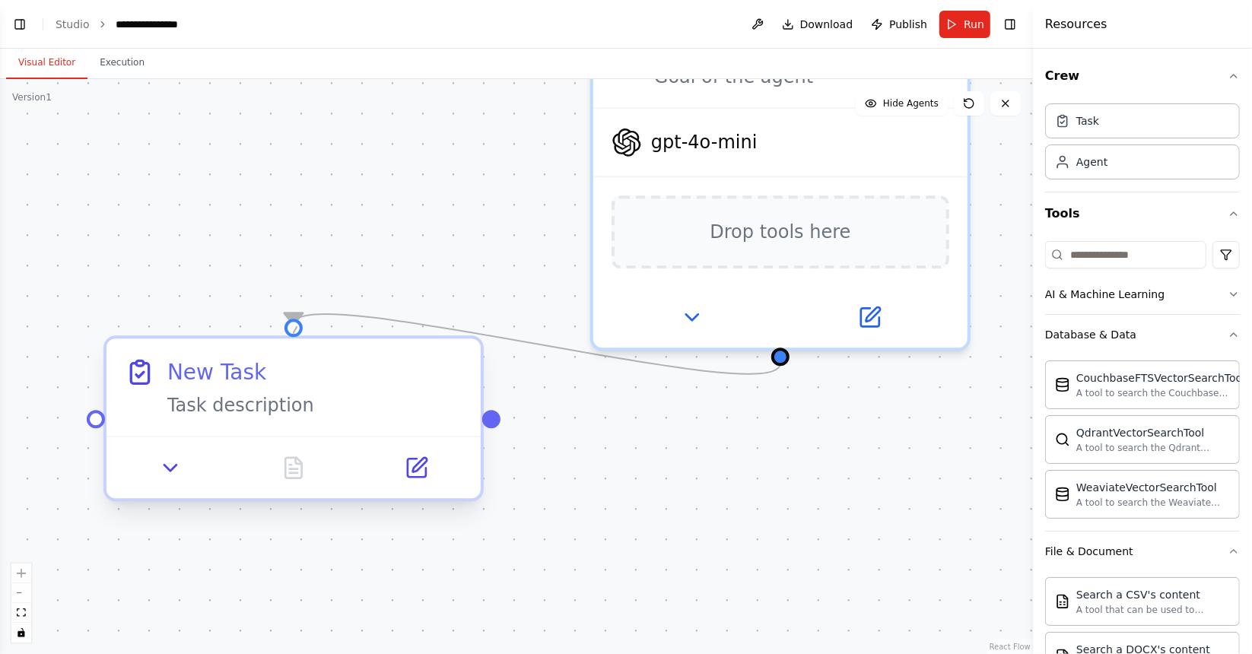
click at [297, 326] on div at bounding box center [294, 328] width 18 height 18
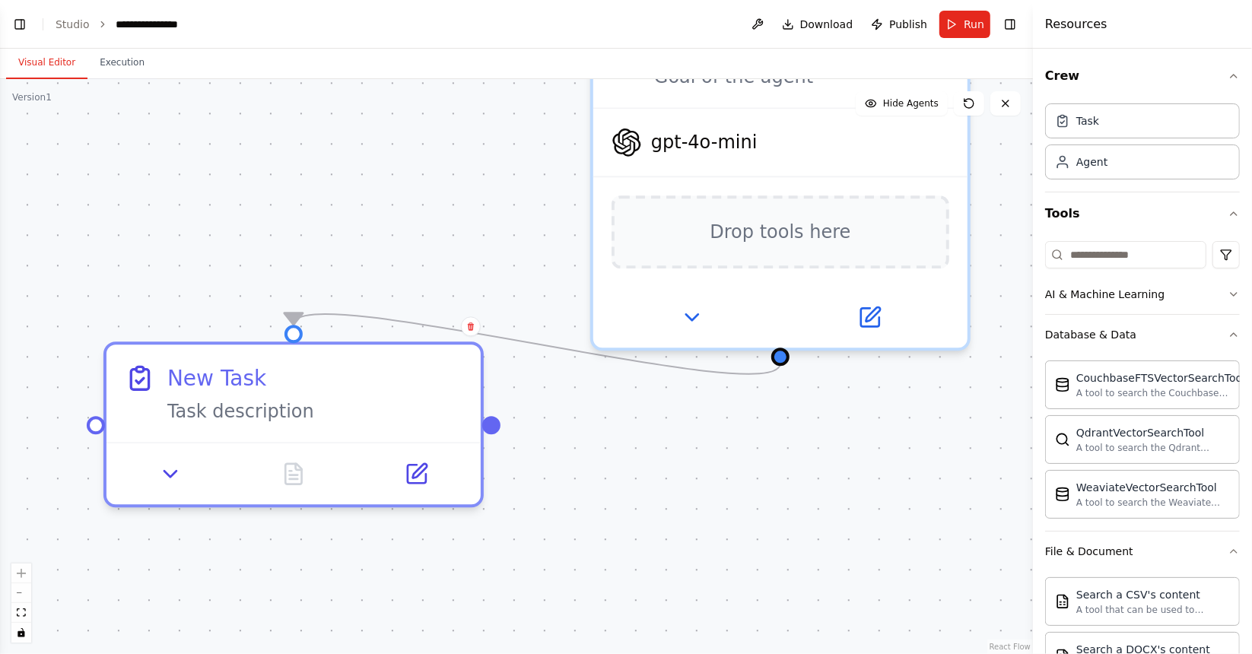
click at [672, 460] on div ".deletable-edge-delete-btn { width: 20px; height: 20px; border: 0px solid #ffff…" at bounding box center [516, 366] width 1033 height 575
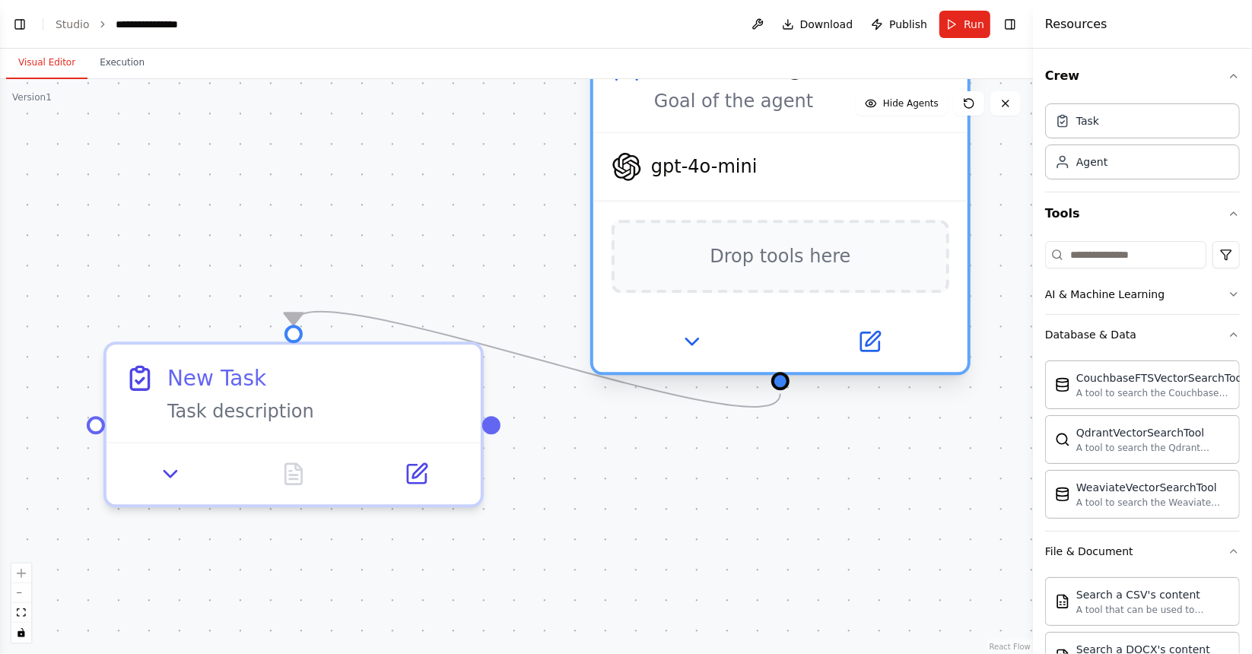
drag, startPoint x: 845, startPoint y: 155, endPoint x: 848, endPoint y: 213, distance: 57.9
click at [848, 200] on div "gpt-4o-mini" at bounding box center [780, 166] width 374 height 67
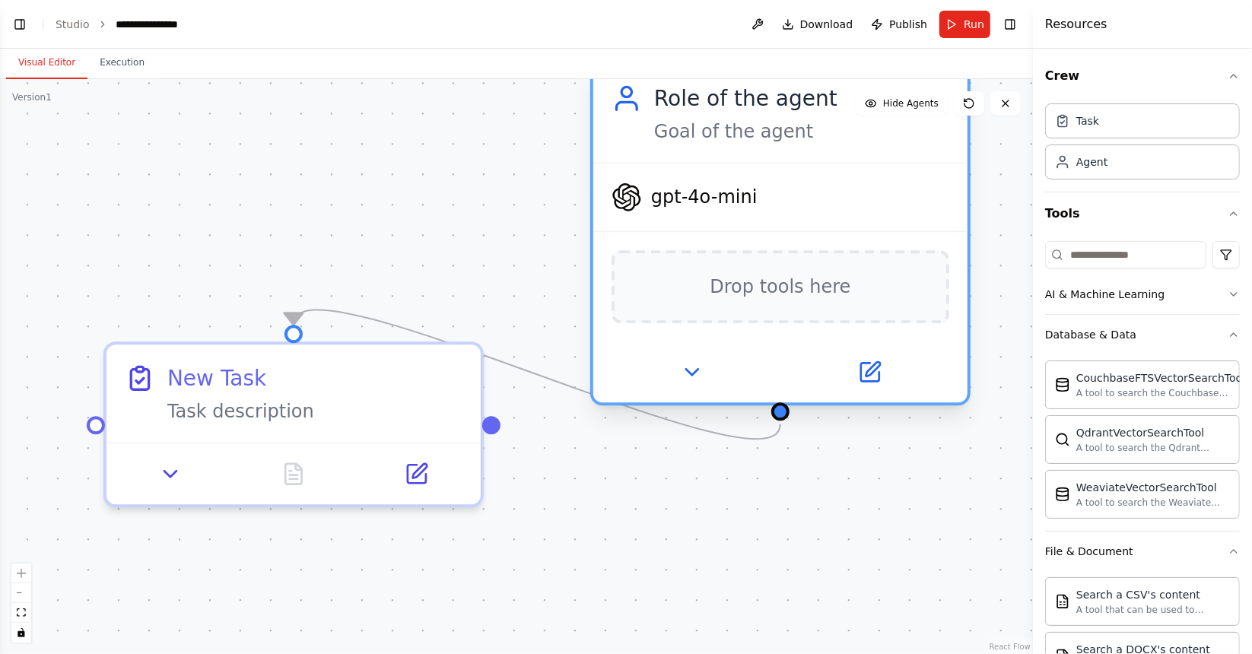
click at [724, 135] on div "Goal of the agent" at bounding box center [801, 131] width 295 height 24
click at [752, 283] on span "Drop tools here" at bounding box center [780, 287] width 141 height 30
click at [725, 126] on div "Goal of the agent" at bounding box center [801, 131] width 295 height 24
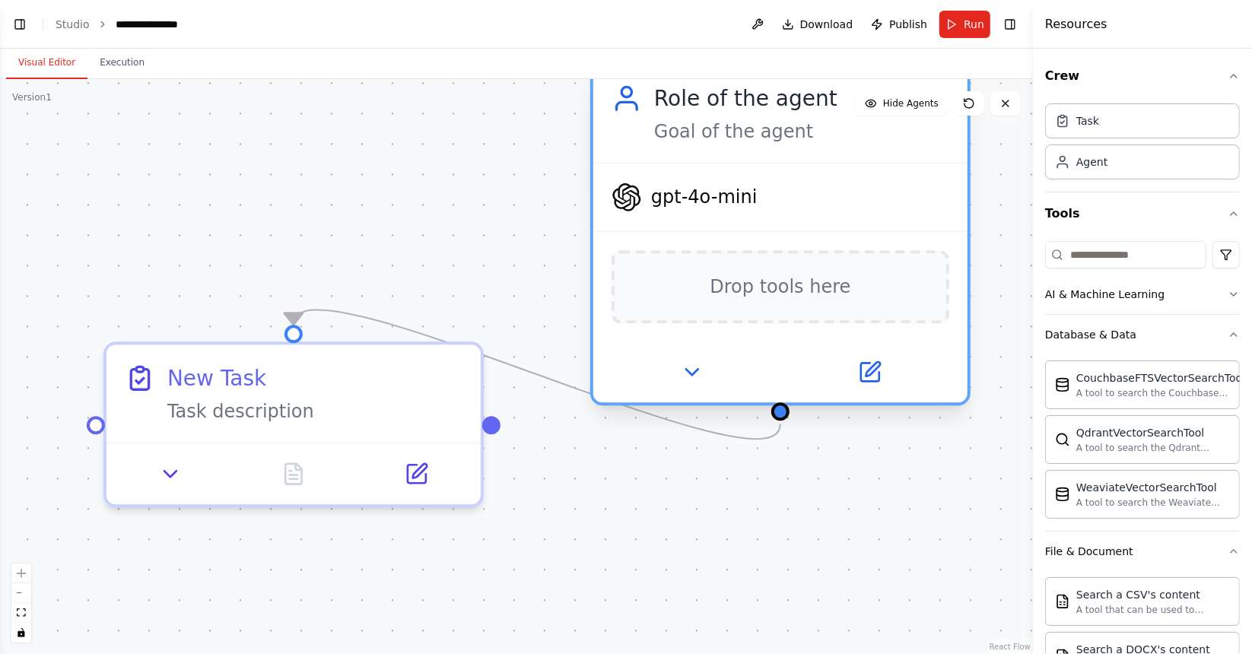
click at [725, 126] on div "Goal of the agent" at bounding box center [801, 131] width 295 height 24
